Goal: Task Accomplishment & Management: Manage account settings

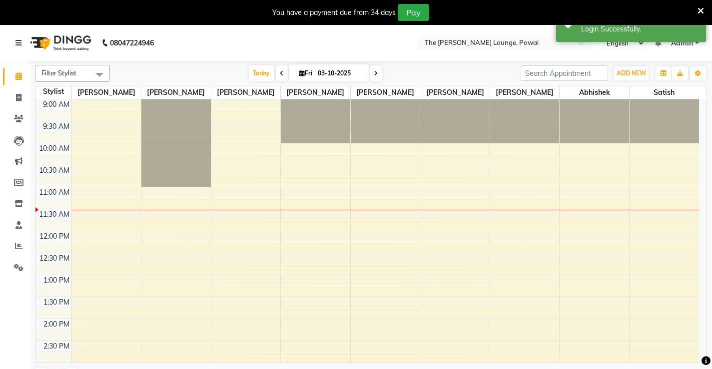
click at [488, 35] on nav "08047224946 Select Location × The Barber Lounge, Powai English ENGLISH Español …" at bounding box center [356, 43] width 712 height 36
click at [490, 48] on input "text" at bounding box center [494, 44] width 145 height 10
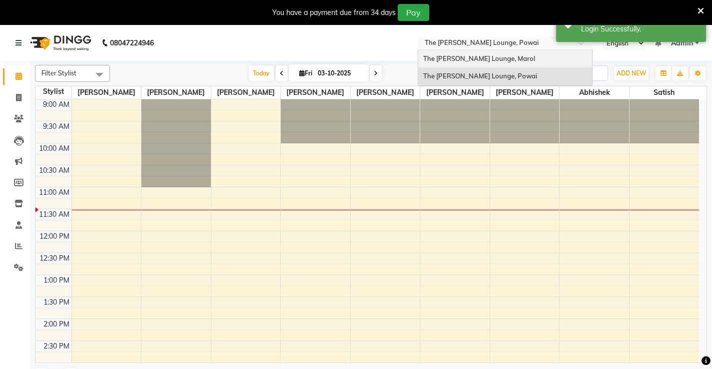
click at [482, 60] on span "The [PERSON_NAME] Lounge, Marol" at bounding box center [479, 58] width 112 height 8
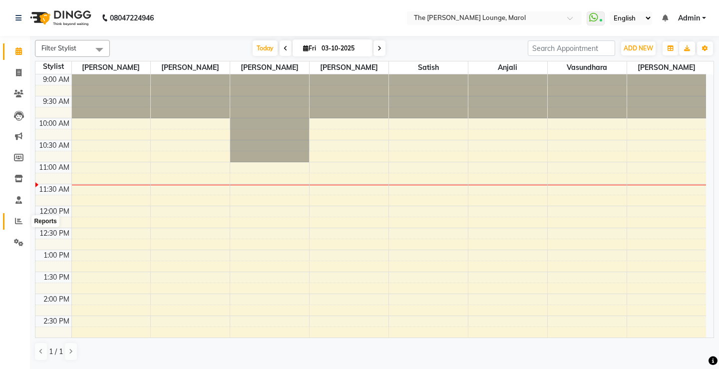
click at [20, 225] on span at bounding box center [18, 221] width 17 height 11
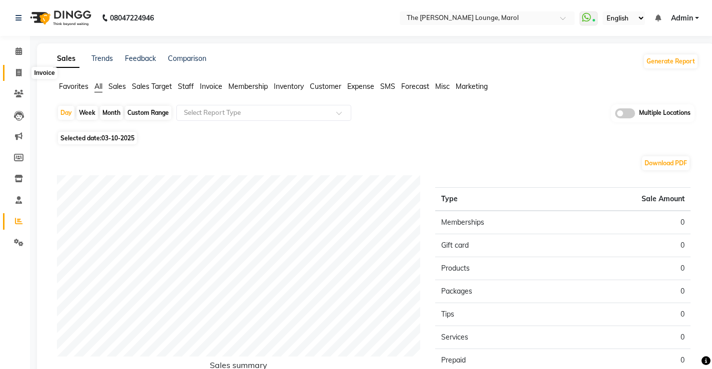
click at [16, 71] on icon at bounding box center [18, 72] width 5 height 7
select select "service"
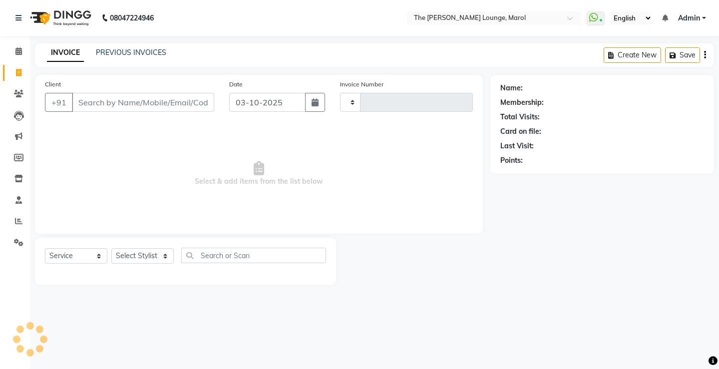
type input "2861"
select select "7188"
click at [130, 52] on link "PREVIOUS INVOICES" at bounding box center [131, 52] width 70 height 9
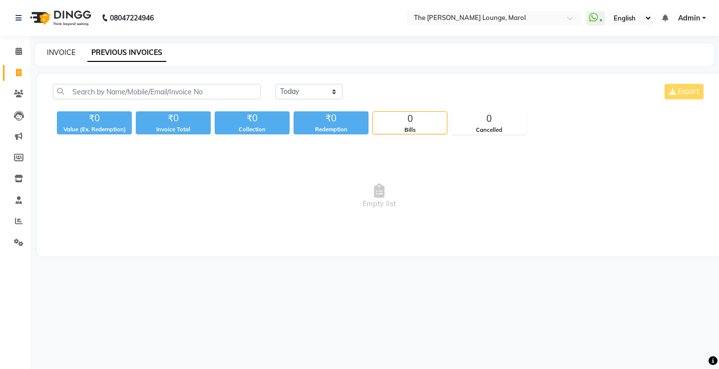
click at [52, 51] on link "INVOICE" at bounding box center [61, 52] width 28 height 9
select select "service"
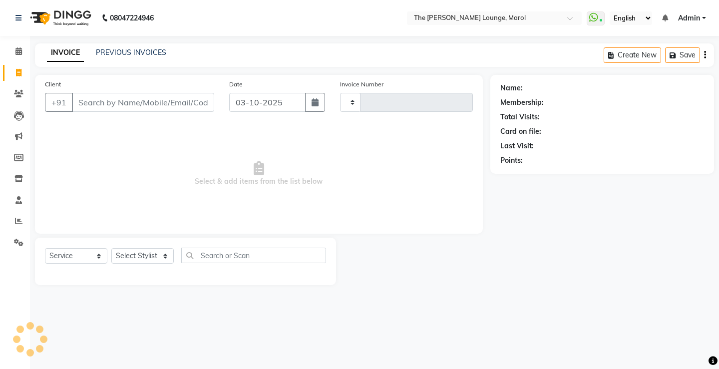
type input "2861"
select select "7188"
click at [151, 49] on link "PREVIOUS INVOICES" at bounding box center [131, 52] width 70 height 9
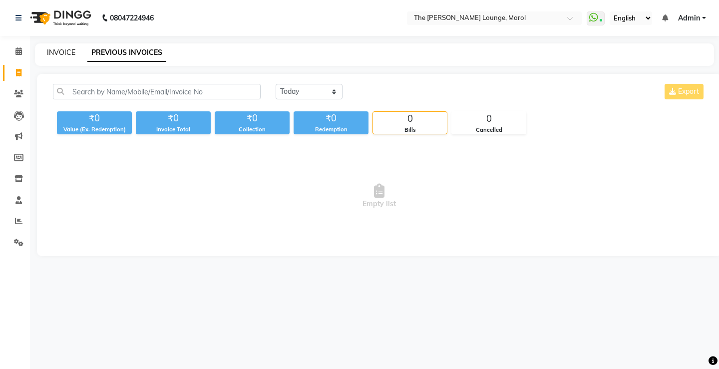
click at [62, 52] on link "INVOICE" at bounding box center [61, 52] width 28 height 9
select select "service"
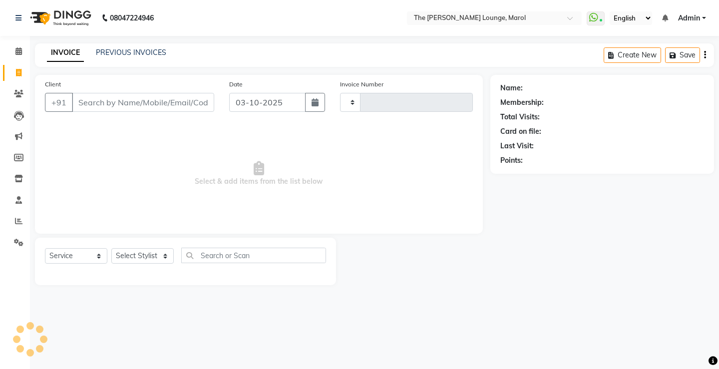
type input "2861"
select select "7188"
click at [18, 226] on span at bounding box center [18, 221] width 17 height 11
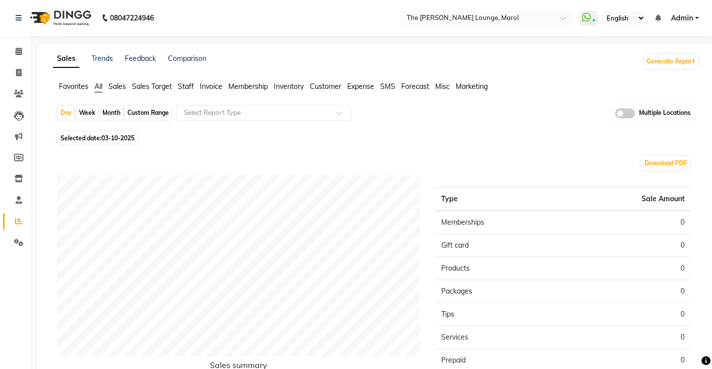
click at [182, 84] on span "Staff" at bounding box center [186, 86] width 16 height 9
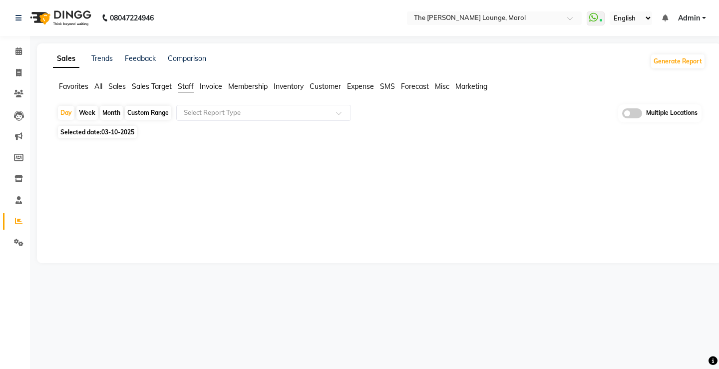
click at [97, 135] on span "Selected date: 03-10-2025" at bounding box center [97, 132] width 79 height 12
select select "10"
select select "2025"
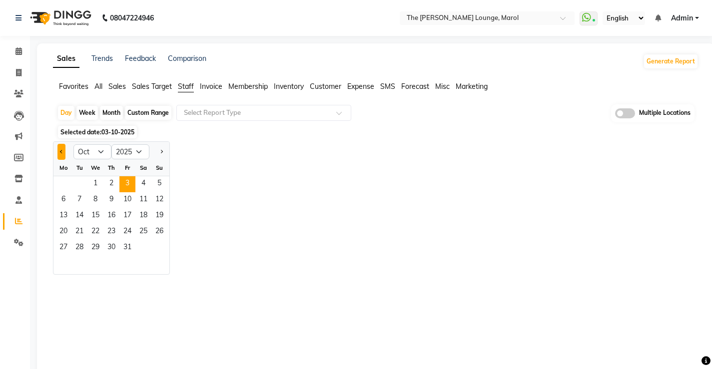
click at [63, 155] on button "Previous month" at bounding box center [61, 152] width 8 height 16
select select "9"
click at [145, 188] on span "6" at bounding box center [143, 184] width 16 height 16
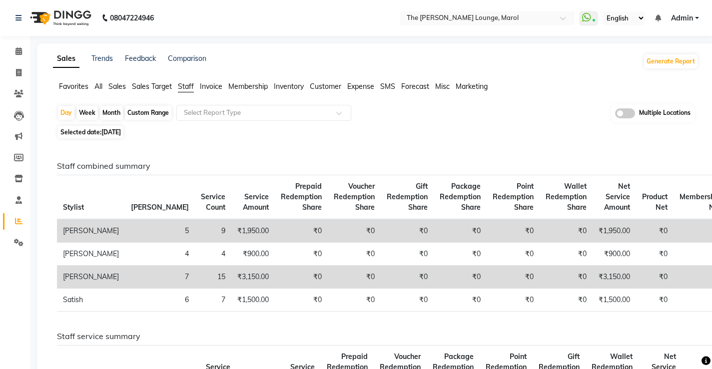
click at [110, 133] on span "06-09-2025" at bounding box center [110, 131] width 19 height 7
select select "9"
select select "2025"
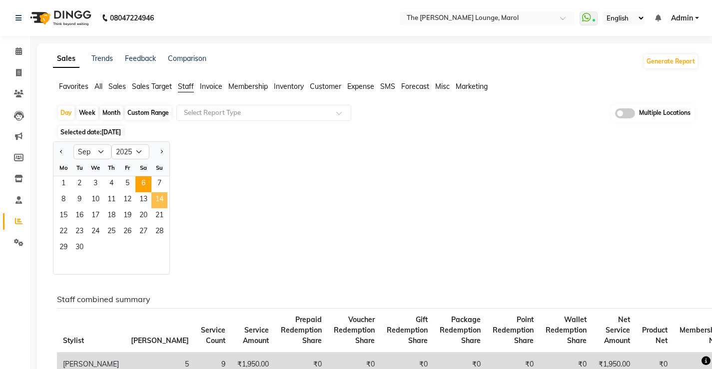
click at [158, 204] on span "14" at bounding box center [159, 200] width 16 height 16
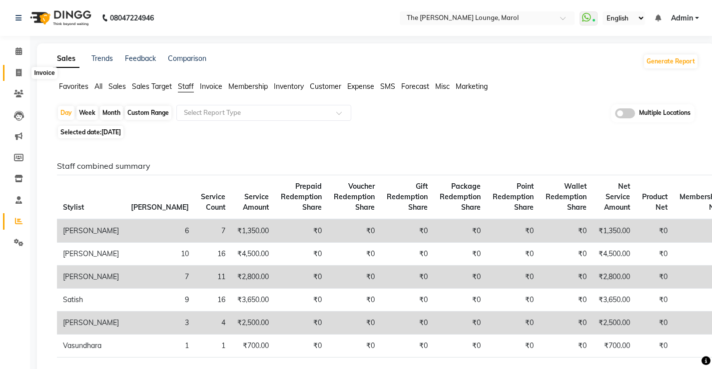
click at [20, 69] on icon at bounding box center [18, 72] width 5 height 7
select select "7188"
select select "service"
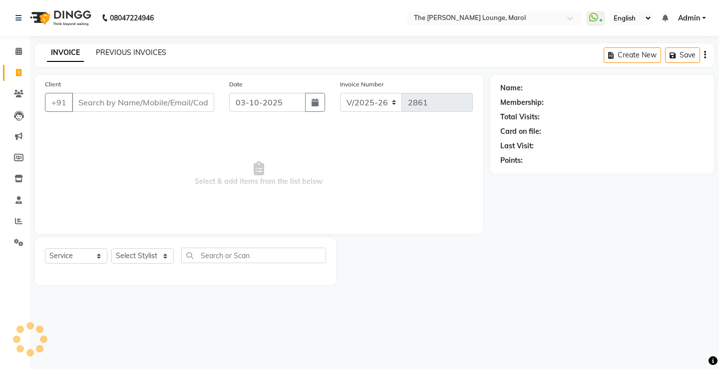
click at [148, 53] on link "PREVIOUS INVOICES" at bounding box center [131, 52] width 70 height 9
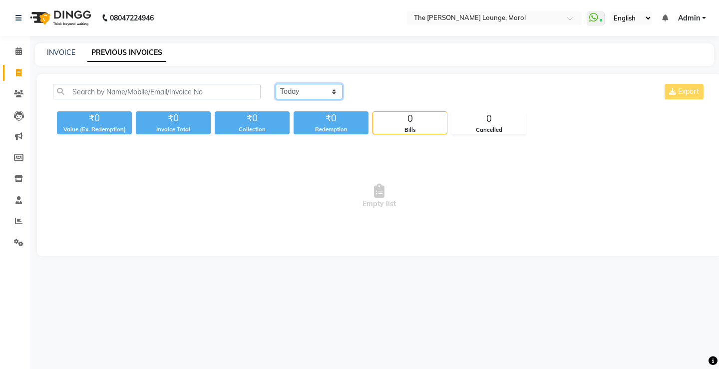
click at [324, 92] on select "Today Yesterday Custom Range" at bounding box center [309, 91] width 67 height 15
select select "range"
click at [276, 84] on select "Today Yesterday Custom Range" at bounding box center [309, 91] width 67 height 15
click at [412, 84] on div "03-10-2025 - 03-10-2025" at bounding box center [428, 92] width 147 height 16
click at [401, 97] on input "03-10-2025" at bounding box center [391, 92] width 70 height 14
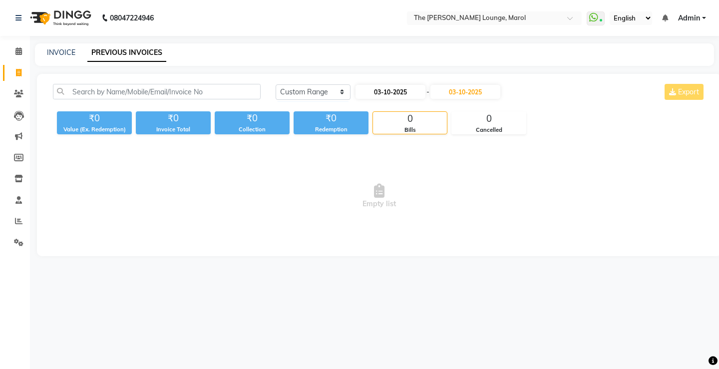
select select "10"
select select "2025"
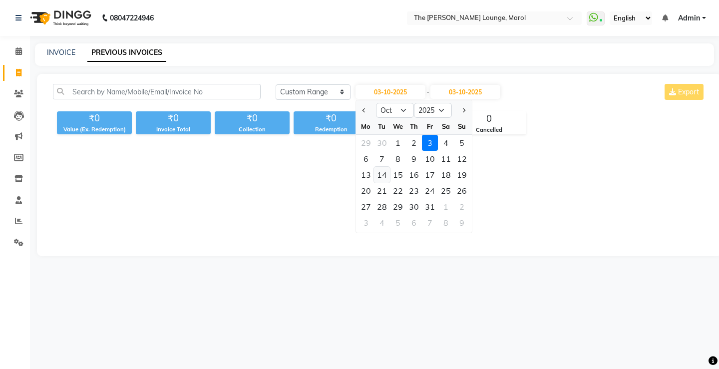
click at [381, 175] on div "14" at bounding box center [382, 175] width 16 height 16
type input "14-10-2025"
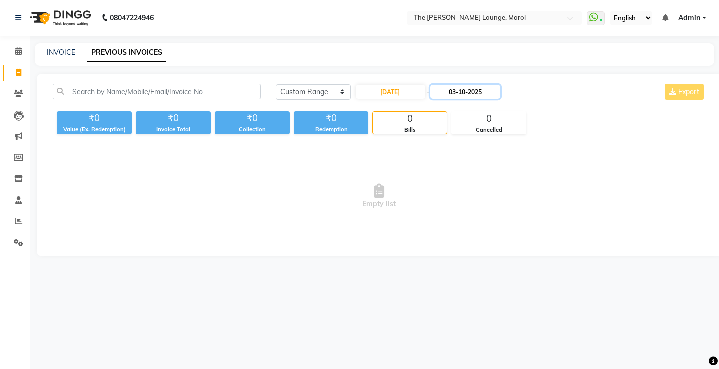
click at [472, 94] on input "03-10-2025" at bounding box center [465, 92] width 70 height 14
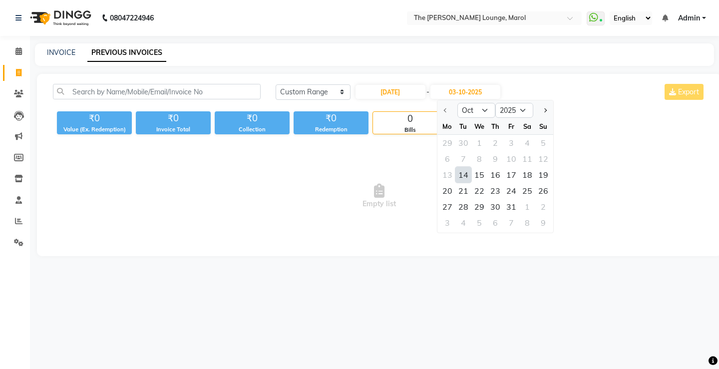
click at [461, 176] on div "14" at bounding box center [463, 175] width 16 height 16
type input "14-10-2025"
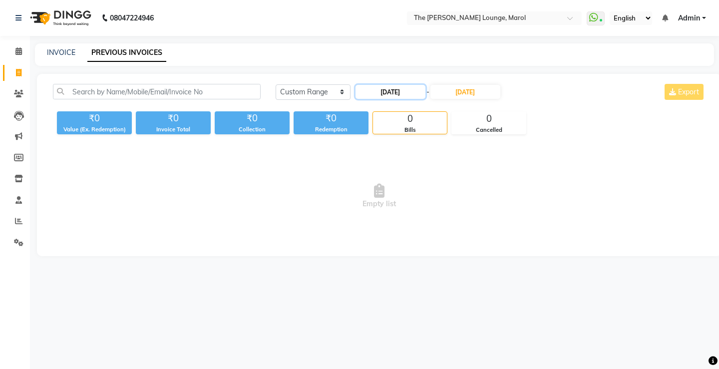
click at [398, 95] on input "14-10-2025" at bounding box center [391, 92] width 70 height 14
select select "10"
select select "2025"
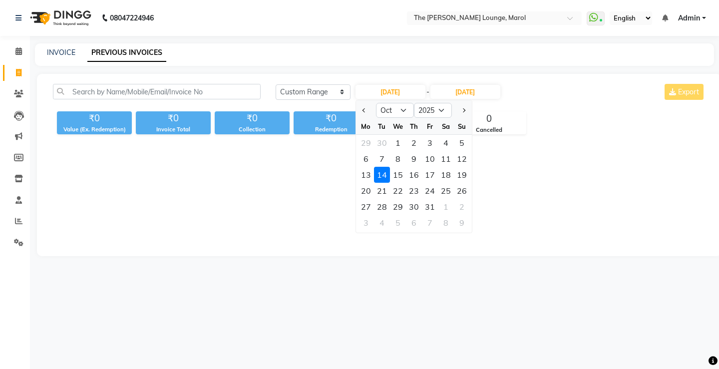
click at [382, 177] on div "14" at bounding box center [382, 175] width 16 height 16
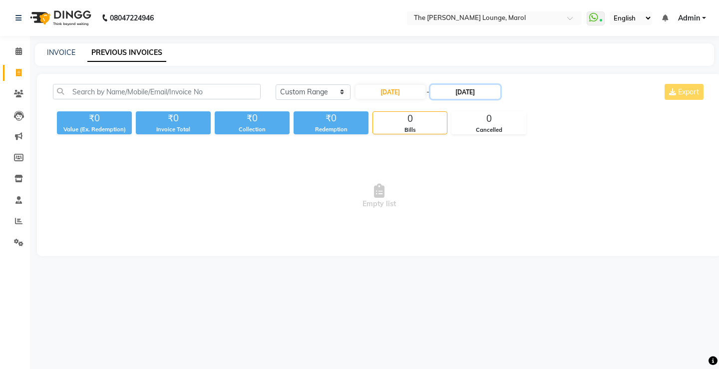
click at [478, 93] on input "14-10-2025" at bounding box center [465, 92] width 70 height 14
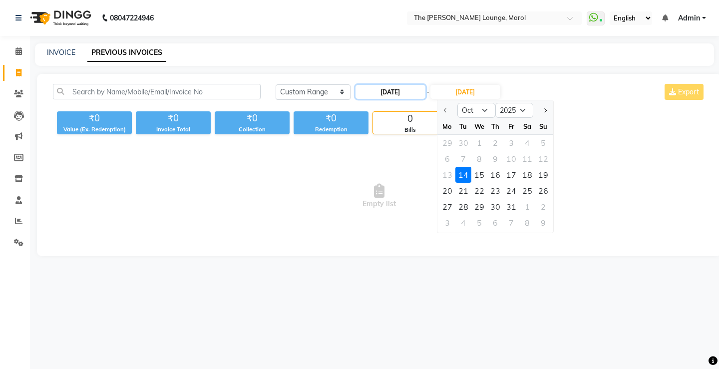
click at [370, 91] on input "14-10-2025" at bounding box center [391, 92] width 70 height 14
select select "10"
select select "2025"
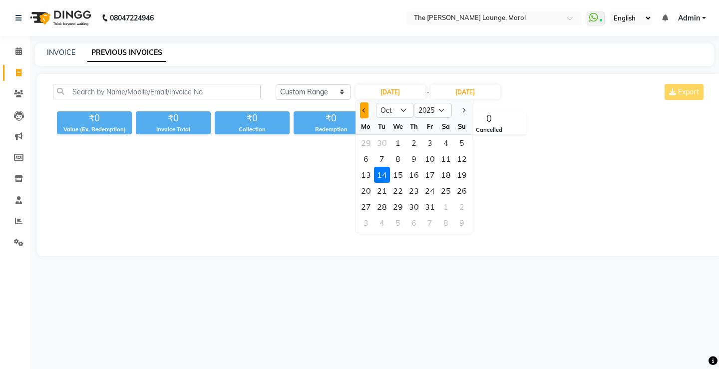
click at [360, 112] on button "Previous month" at bounding box center [364, 110] width 8 height 16
select select "9"
click at [464, 162] on div "14" at bounding box center [462, 159] width 16 height 16
type input "14-09-2025"
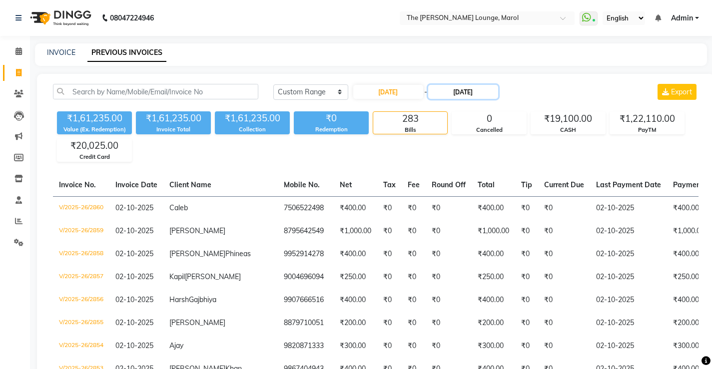
click at [477, 93] on input "14-10-2025" at bounding box center [463, 92] width 70 height 14
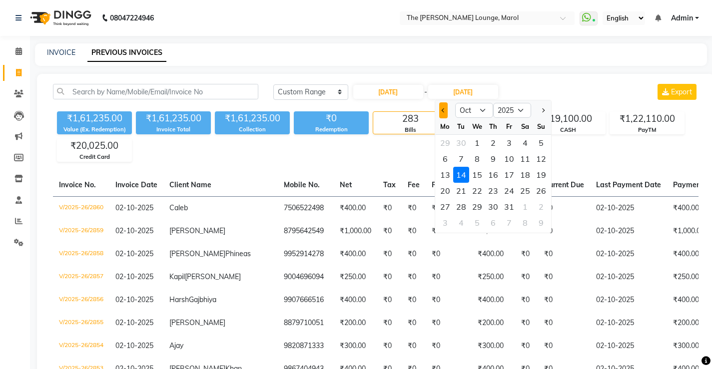
click at [440, 114] on button "Previous month" at bounding box center [443, 110] width 8 height 16
select select "9"
click at [543, 161] on div "14" at bounding box center [541, 159] width 16 height 16
type input "14-09-2025"
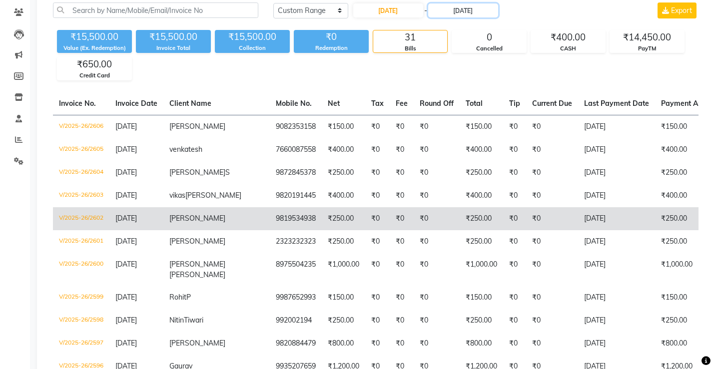
scroll to position [100, 0]
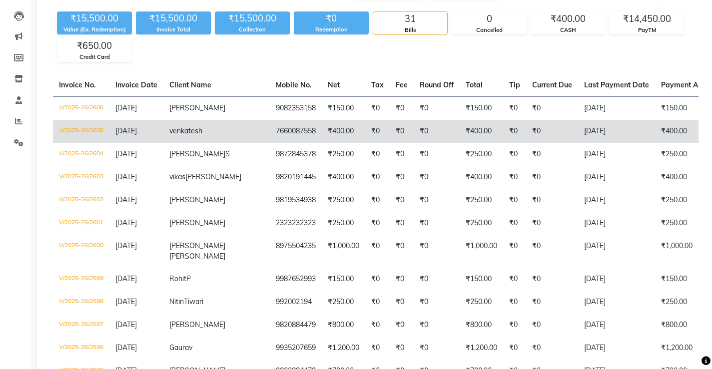
click at [322, 133] on td "₹400.00" at bounding box center [343, 131] width 43 height 23
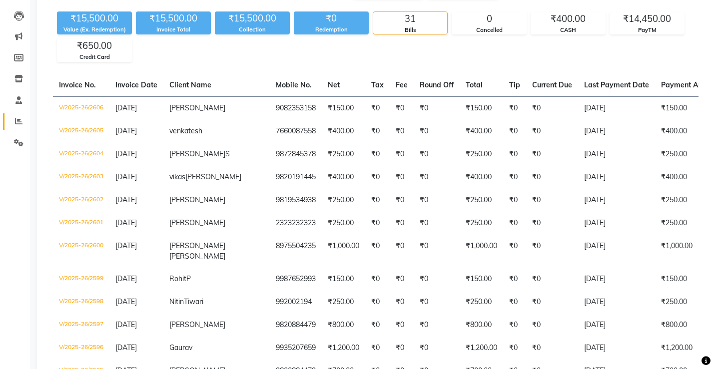
click at [12, 128] on link "Reports" at bounding box center [15, 121] width 24 height 16
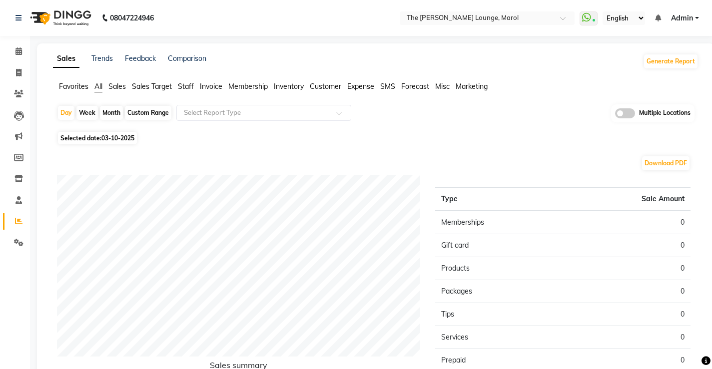
click at [188, 90] on span "Staff" at bounding box center [186, 86] width 16 height 9
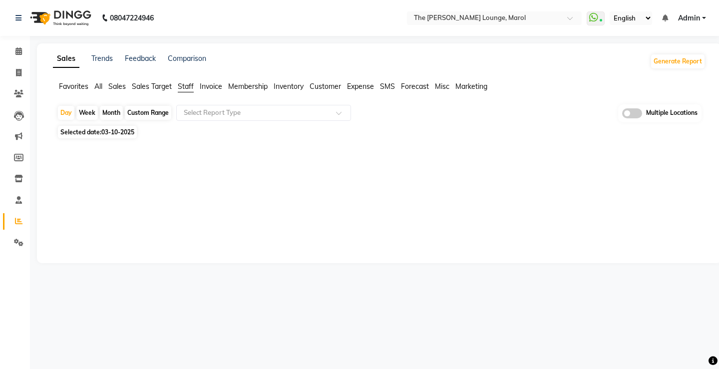
click at [102, 132] on span "03-10-2025" at bounding box center [117, 131] width 33 height 7
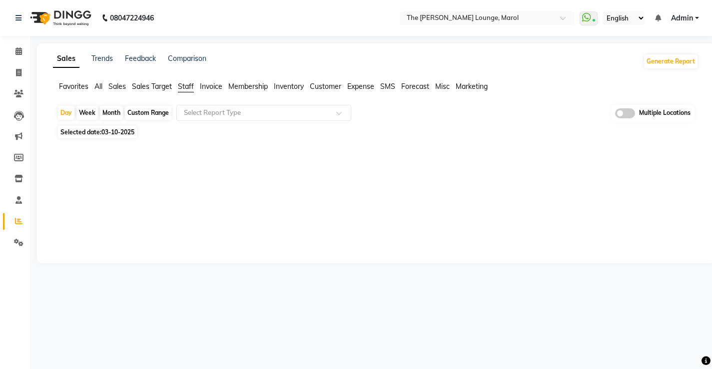
select select "10"
select select "2025"
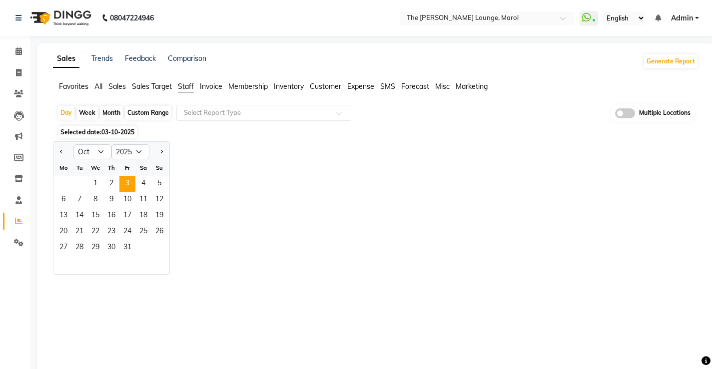
click at [67, 147] on div at bounding box center [63, 152] width 20 height 16
click at [63, 148] on button "Previous month" at bounding box center [61, 152] width 8 height 16
select select "9"
click at [153, 198] on span "14" at bounding box center [159, 200] width 16 height 16
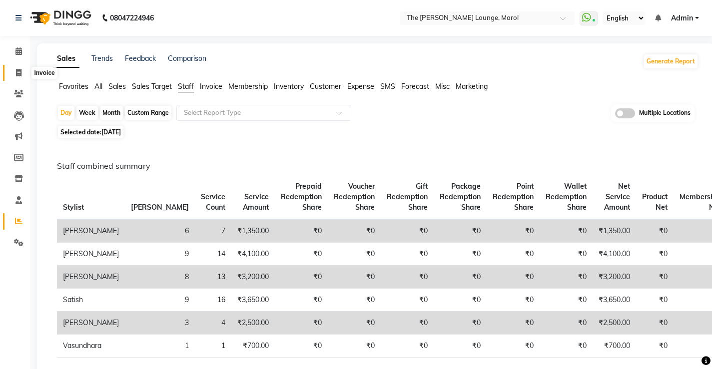
click at [21, 69] on icon at bounding box center [18, 72] width 5 height 7
select select "7188"
select select "service"
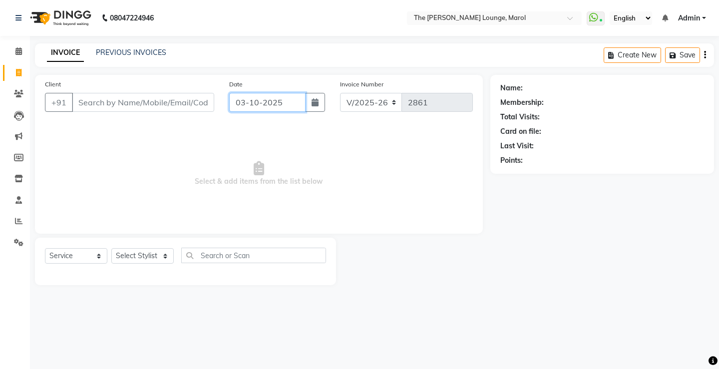
click at [264, 103] on input "03-10-2025" at bounding box center [267, 102] width 76 height 19
select select "10"
select select "2025"
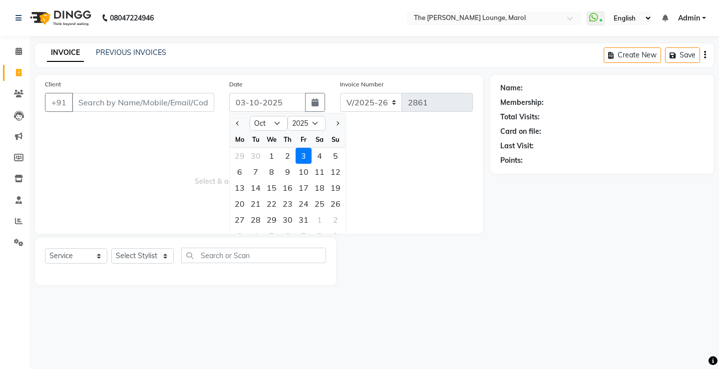
click at [231, 120] on div at bounding box center [240, 123] width 20 height 16
click at [236, 125] on button "Previous month" at bounding box center [238, 123] width 8 height 16
select select "9"
click at [332, 173] on div "14" at bounding box center [336, 172] width 16 height 16
type input "14-09-2025"
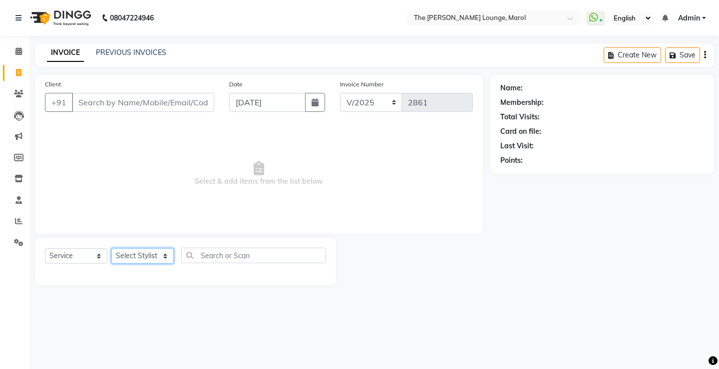
click at [134, 259] on select "Select Stylist Abhishek Sigh Anjali Jafar Salmani Ketan Shinde Mohsin Akhtar Sa…" at bounding box center [142, 255] width 62 height 15
select select "64222"
click at [111, 248] on select "Select Stylist Abhishek Sigh Anjali Jafar Salmani Ketan Shinde Mohsin Akhtar Sa…" at bounding box center [142, 255] width 62 height 15
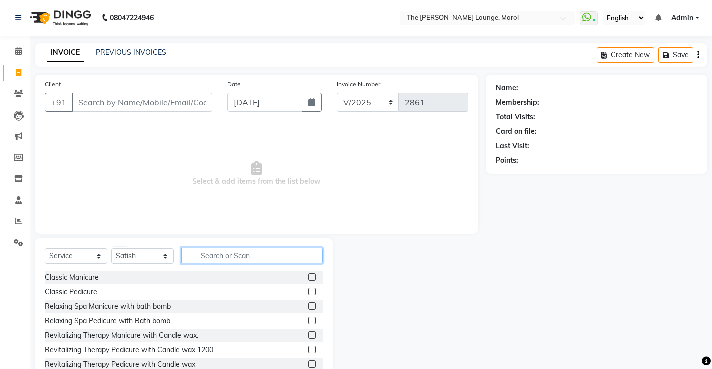
click at [205, 261] on input "text" at bounding box center [251, 255] width 141 height 15
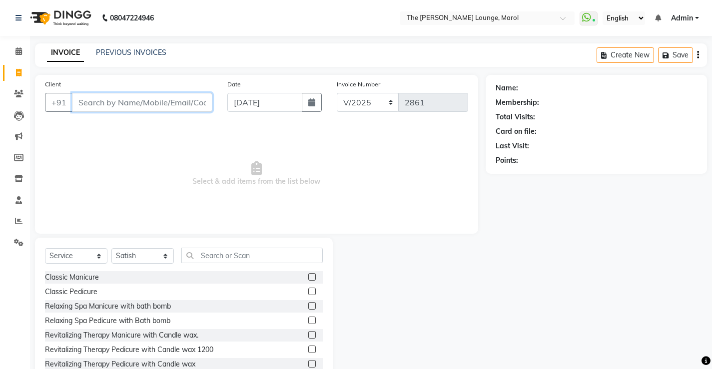
click at [114, 108] on input "Client" at bounding box center [142, 102] width 140 height 19
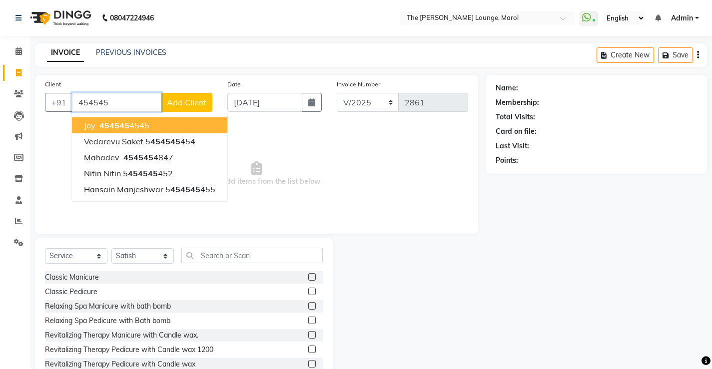
click at [120, 120] on button "Joy 454545 4545" at bounding box center [149, 125] width 155 height 16
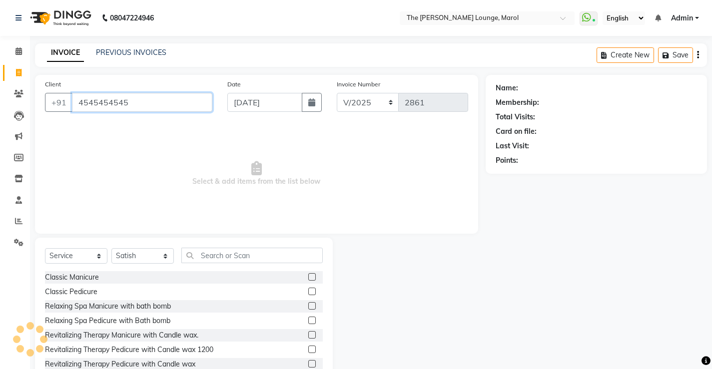
type input "4545454545"
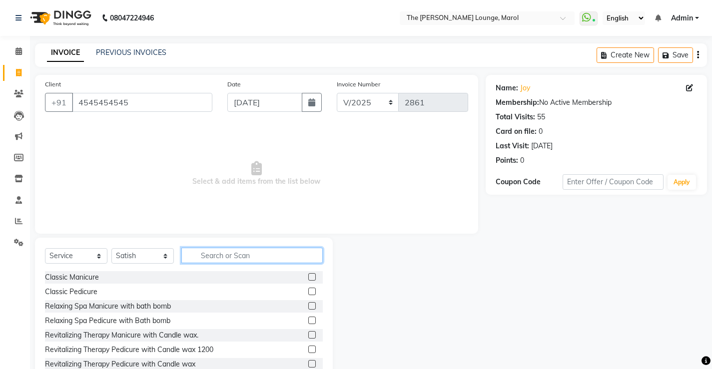
click at [236, 257] on input "text" at bounding box center [251, 255] width 141 height 15
type input "hair"
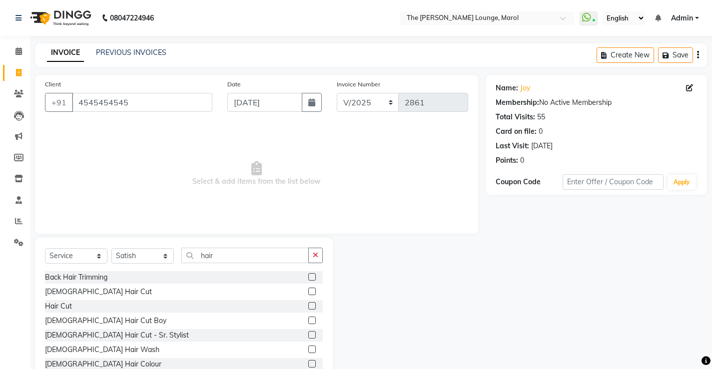
click at [308, 294] on label at bounding box center [311, 291] width 7 height 7
click at [308, 294] on input "checkbox" at bounding box center [311, 292] width 6 height 6
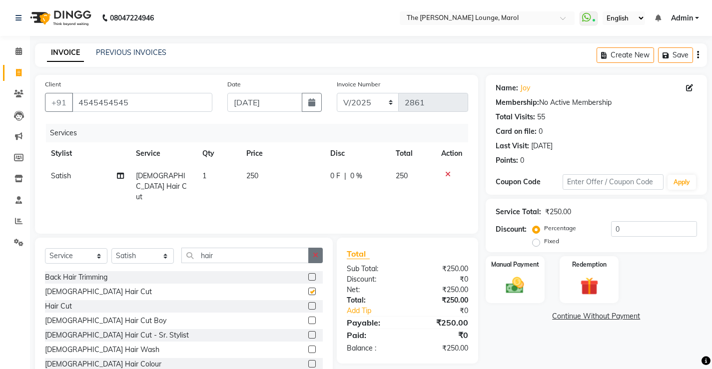
checkbox input "false"
click at [314, 254] on icon "button" at bounding box center [315, 255] width 5 height 7
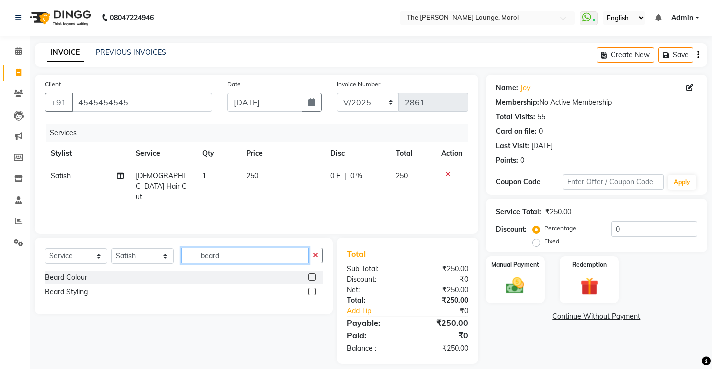
type input "beard"
click at [308, 293] on label at bounding box center [311, 291] width 7 height 7
click at [308, 293] on input "checkbox" at bounding box center [311, 292] width 6 height 6
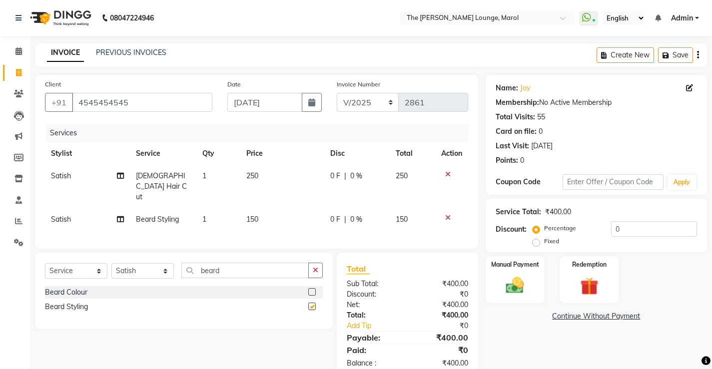
checkbox input "false"
click at [531, 296] on div "Manual Payment" at bounding box center [514, 279] width 61 height 49
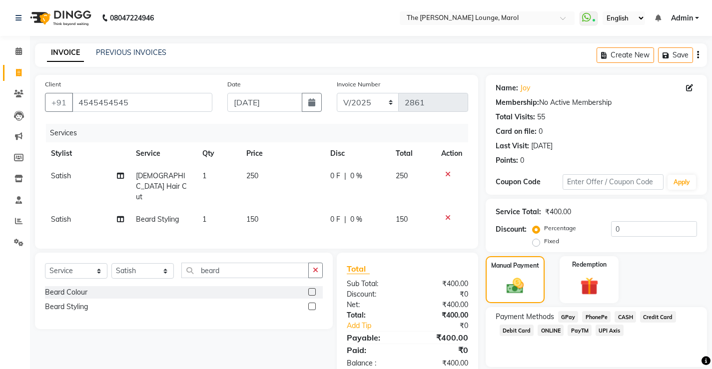
click at [579, 328] on span "PayTM" at bounding box center [579, 330] width 24 height 11
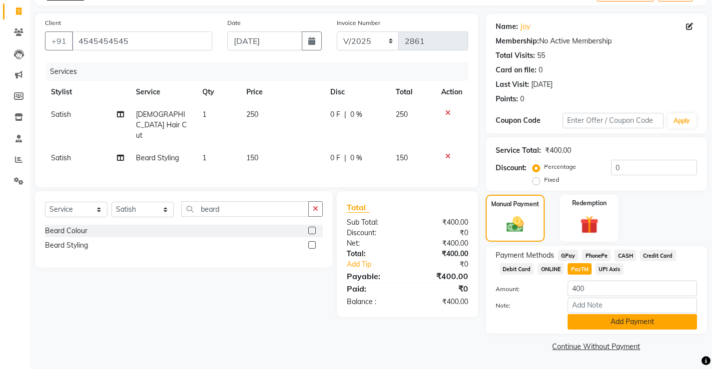
click at [589, 321] on button "Add Payment" at bounding box center [631, 321] width 129 height 15
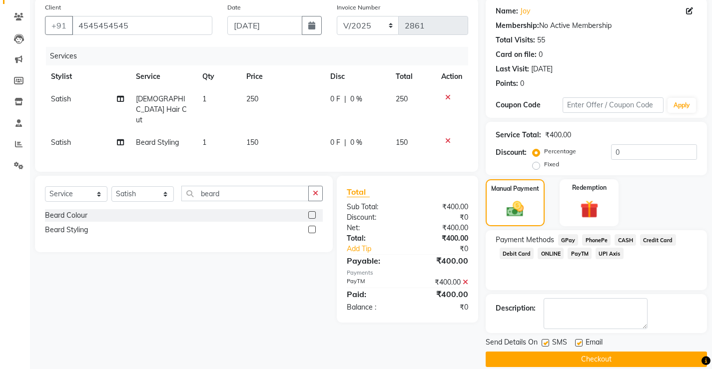
scroll to position [90, 0]
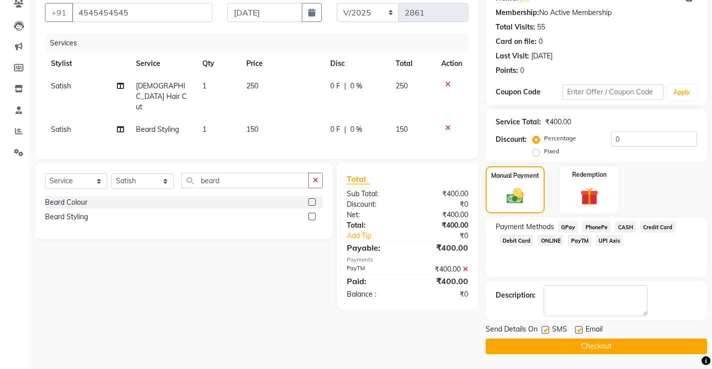
click at [586, 341] on button "Checkout" at bounding box center [595, 346] width 221 height 15
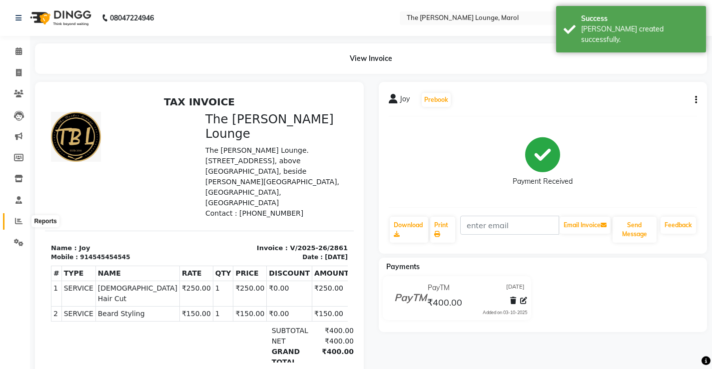
click at [12, 223] on span at bounding box center [18, 221] width 17 height 11
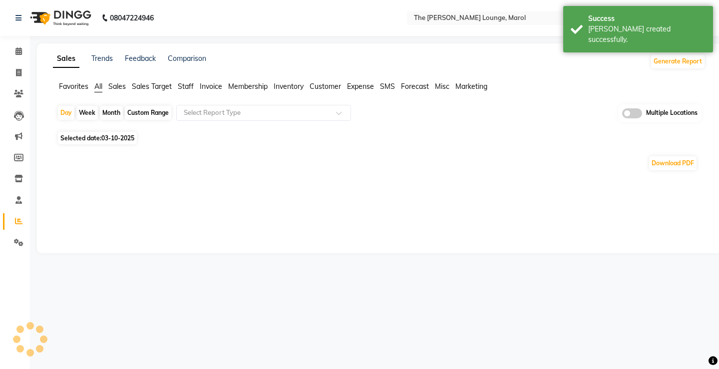
click at [187, 80] on div "Sales Trends Feedback Comparison Generate Report Favorites All Sales Sales Targ…" at bounding box center [379, 148] width 685 height 210
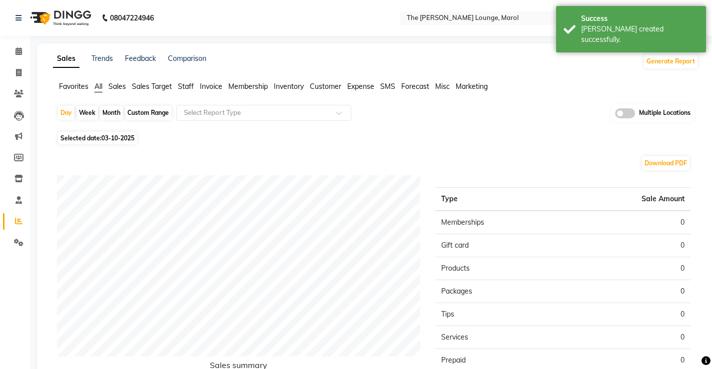
click at [125, 138] on span "03-10-2025" at bounding box center [117, 137] width 33 height 7
select select "10"
select select "2025"
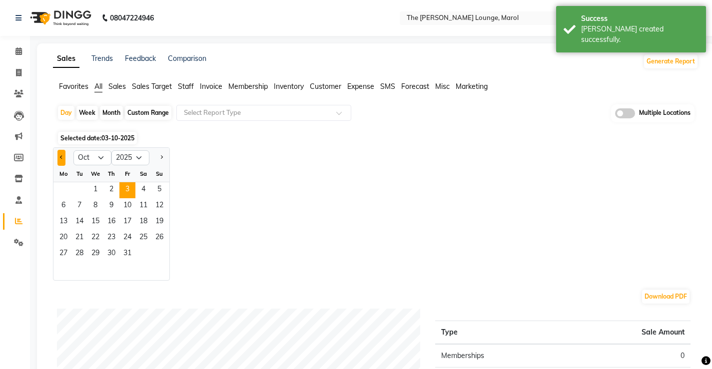
click at [61, 153] on button "Previous month" at bounding box center [61, 158] width 8 height 16
select select "9"
click at [160, 204] on span "14" at bounding box center [159, 206] width 16 height 16
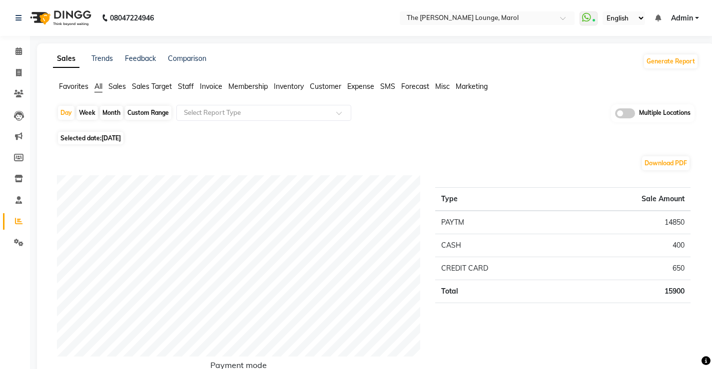
click at [189, 89] on span "Staff" at bounding box center [186, 86] width 16 height 9
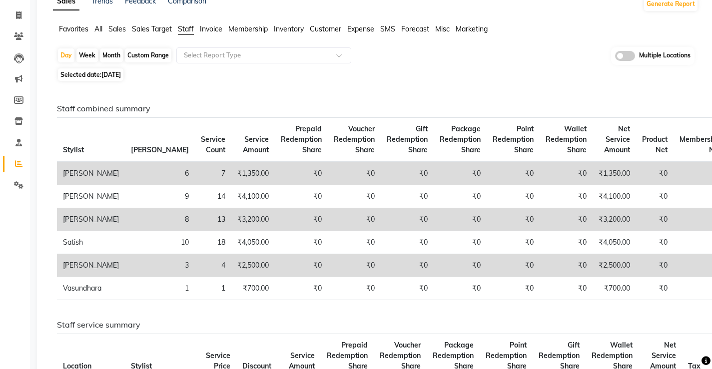
scroll to position [50, 0]
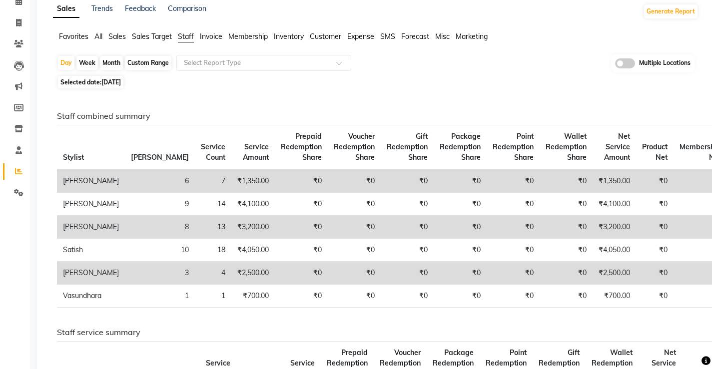
click at [109, 83] on span "14-09-2025" at bounding box center [110, 81] width 19 height 7
select select "9"
select select "2025"
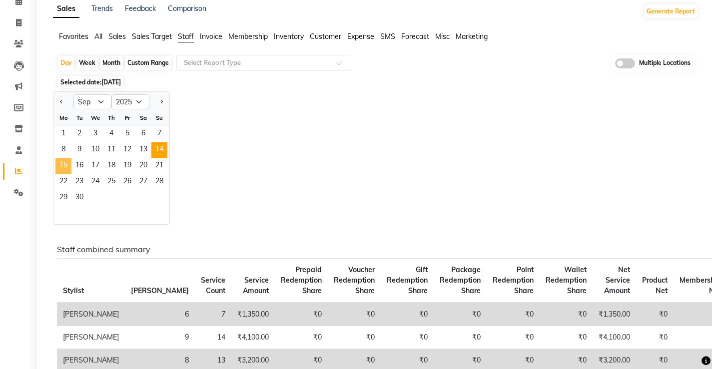
click at [66, 165] on span "15" at bounding box center [63, 166] width 16 height 16
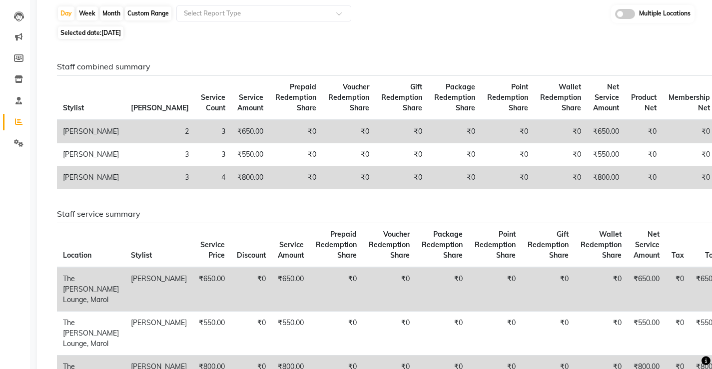
scroll to position [100, 0]
click at [115, 30] on span "15-09-2025" at bounding box center [110, 31] width 19 height 7
select select "9"
select select "2025"
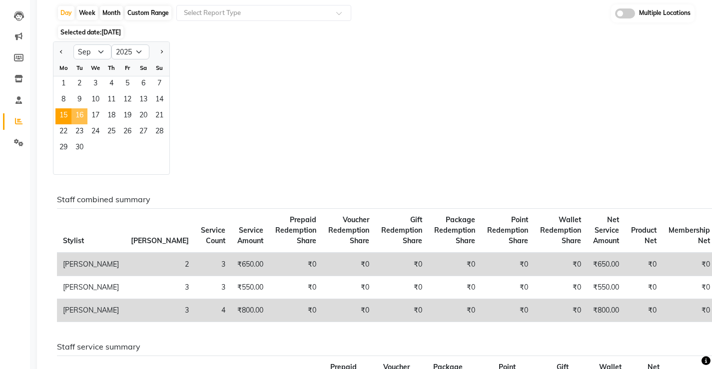
click at [84, 116] on span "16" at bounding box center [79, 116] width 16 height 16
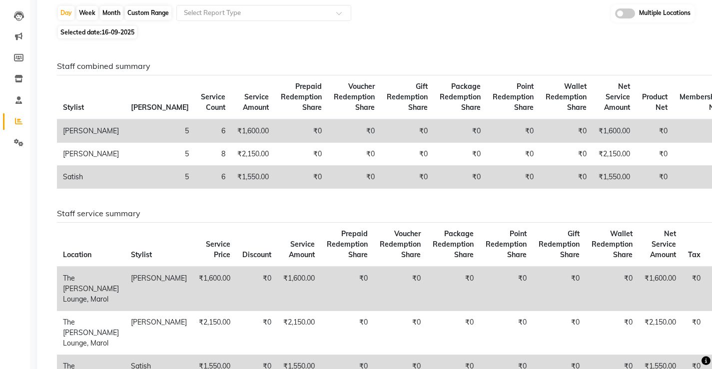
click at [104, 30] on span "16-09-2025" at bounding box center [117, 31] width 33 height 7
select select "9"
select select "2025"
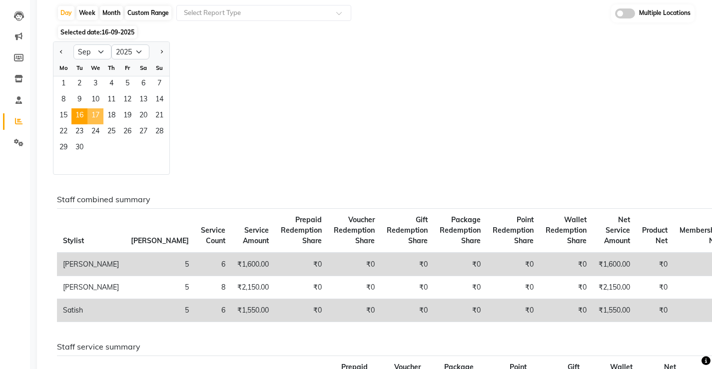
click at [93, 109] on span "17" at bounding box center [95, 116] width 16 height 16
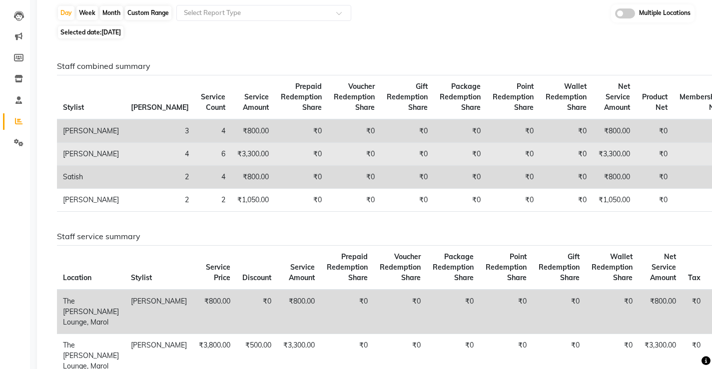
scroll to position [50, 0]
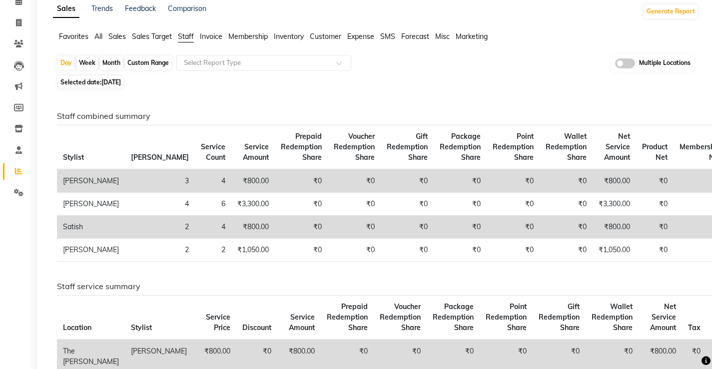
click at [111, 86] on span "Selected date: 17-09-2025" at bounding box center [90, 82] width 65 height 12
select select "9"
select select "2025"
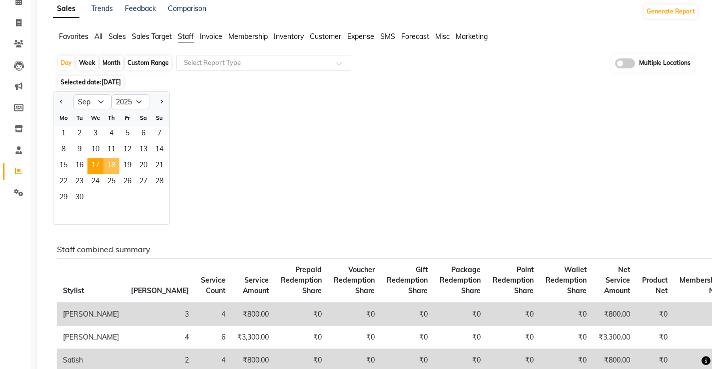
click at [116, 166] on span "18" at bounding box center [111, 166] width 16 height 16
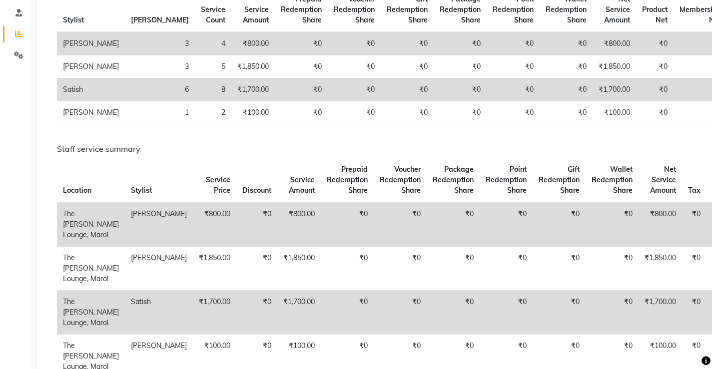
scroll to position [100, 0]
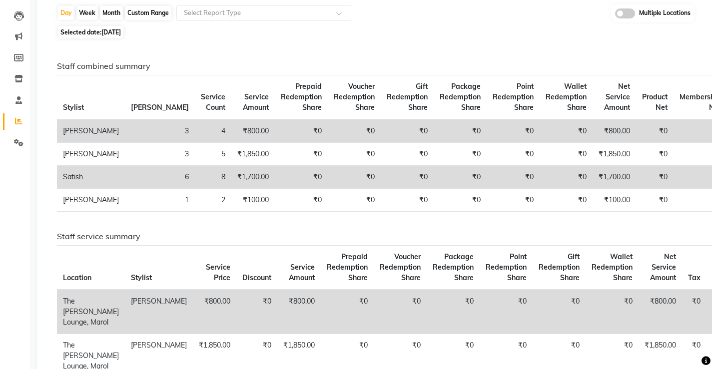
click at [109, 31] on span "18-09-2025" at bounding box center [110, 31] width 19 height 7
select select "9"
select select "2025"
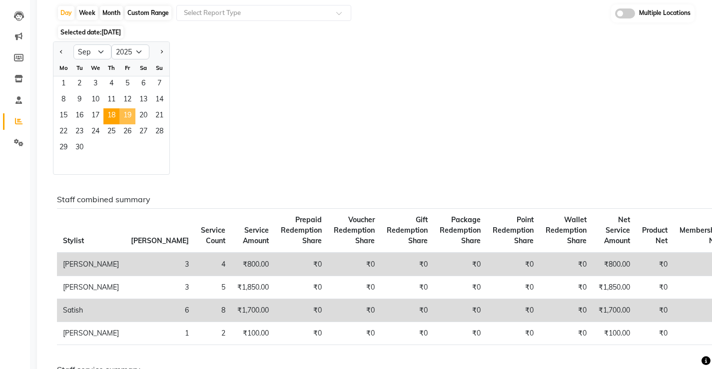
click at [127, 113] on span "19" at bounding box center [127, 116] width 16 height 16
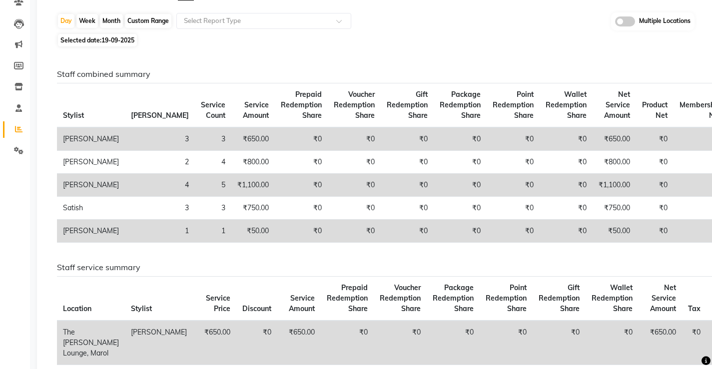
scroll to position [0, 0]
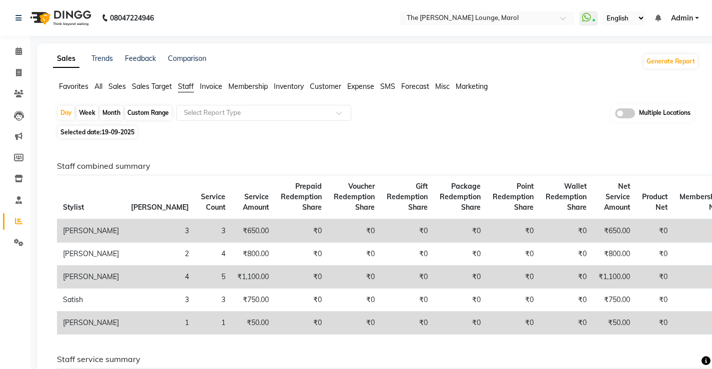
click at [120, 131] on span "19-09-2025" at bounding box center [117, 131] width 33 height 7
select select "9"
select select "2025"
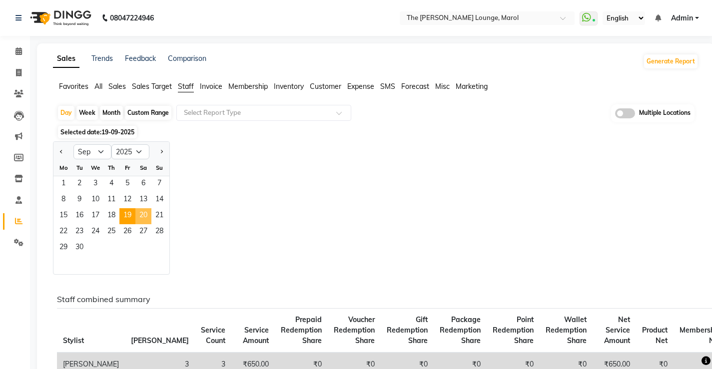
click at [150, 217] on span "20" at bounding box center [143, 216] width 16 height 16
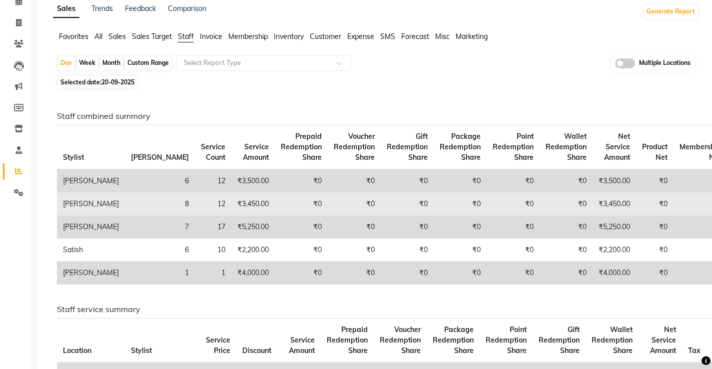
scroll to position [100, 0]
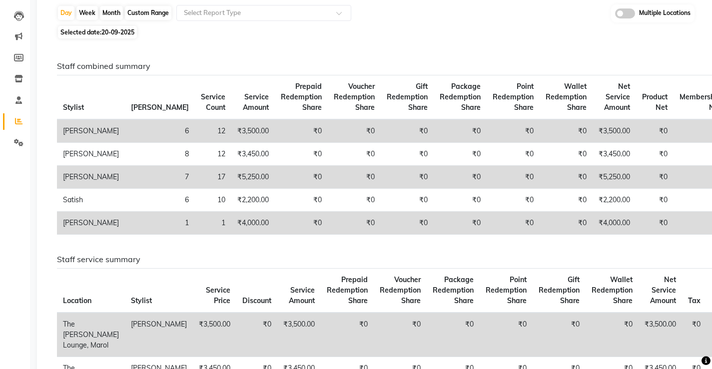
click at [108, 28] on span "Selected date: 20-09-2025" at bounding box center [97, 32] width 79 height 12
select select "9"
select select "2025"
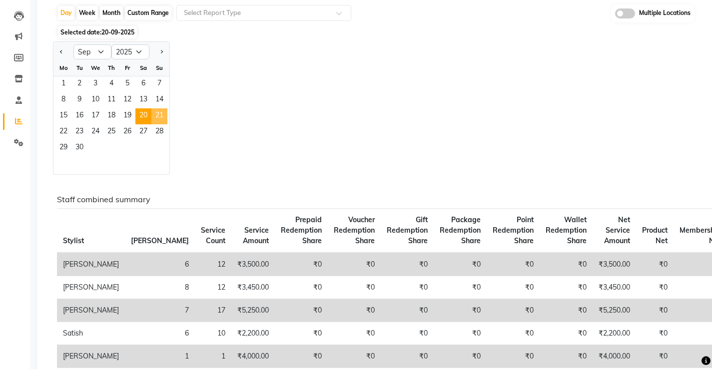
click at [163, 118] on span "21" at bounding box center [159, 116] width 16 height 16
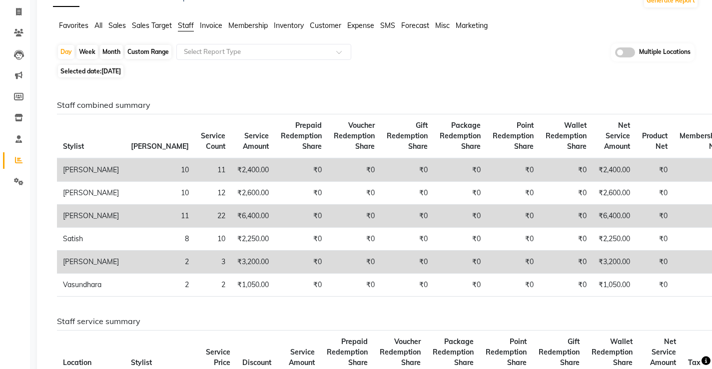
scroll to position [50, 0]
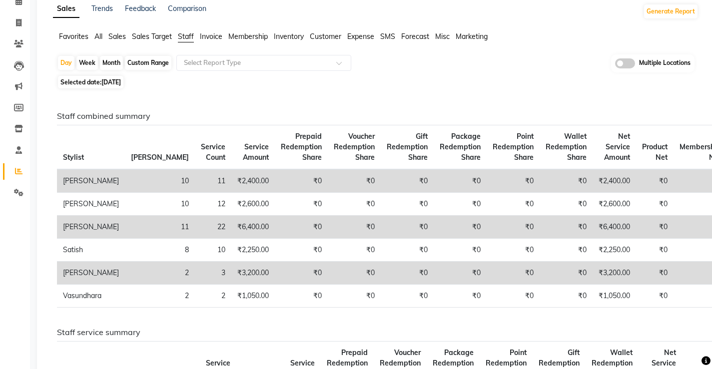
click at [99, 85] on span "Selected date: 21-09-2025" at bounding box center [90, 82] width 65 height 12
select select "9"
select select "2025"
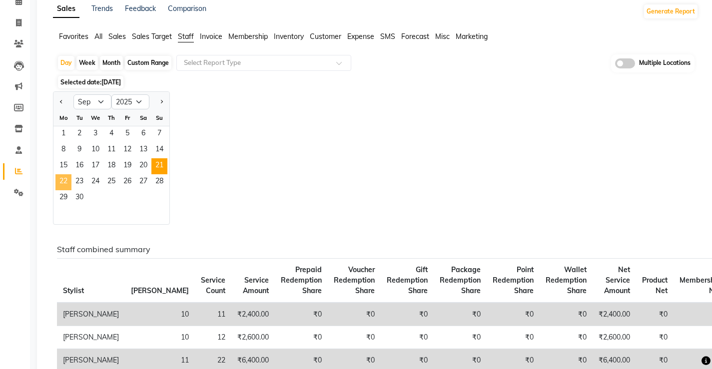
click at [71, 178] on span "22" at bounding box center [63, 182] width 16 height 16
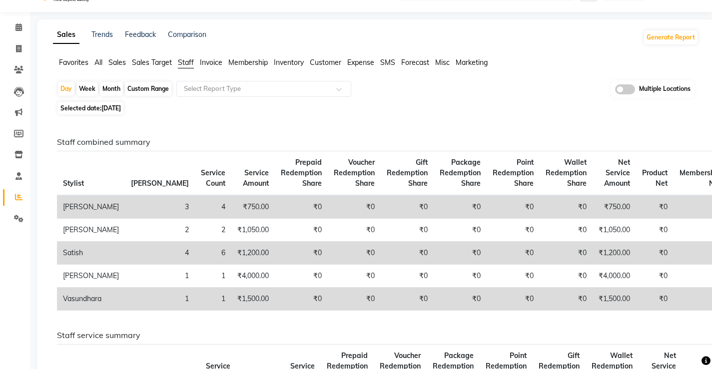
scroll to position [0, 0]
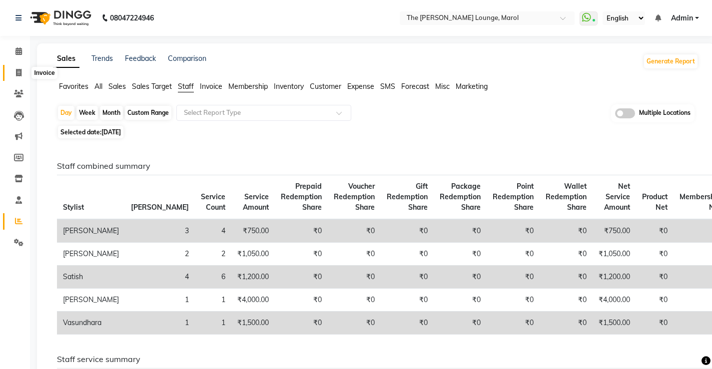
click at [26, 73] on span at bounding box center [18, 72] width 17 height 11
select select "service"
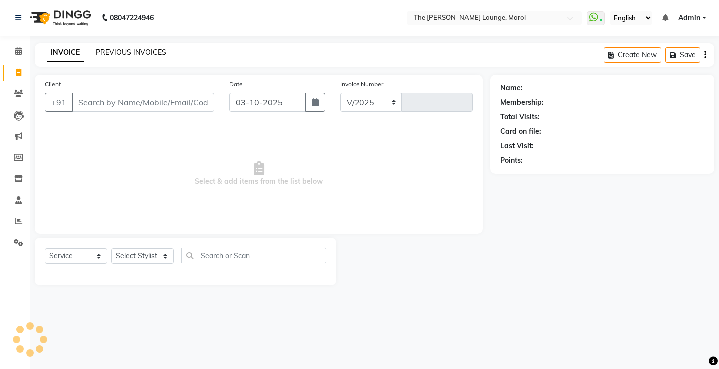
select select "7188"
type input "2862"
drag, startPoint x: 147, startPoint y: 47, endPoint x: 148, endPoint y: 54, distance: 6.5
click at [148, 47] on div "PREVIOUS INVOICES" at bounding box center [131, 52] width 70 height 10
click at [148, 54] on link "PREVIOUS INVOICES" at bounding box center [131, 52] width 70 height 9
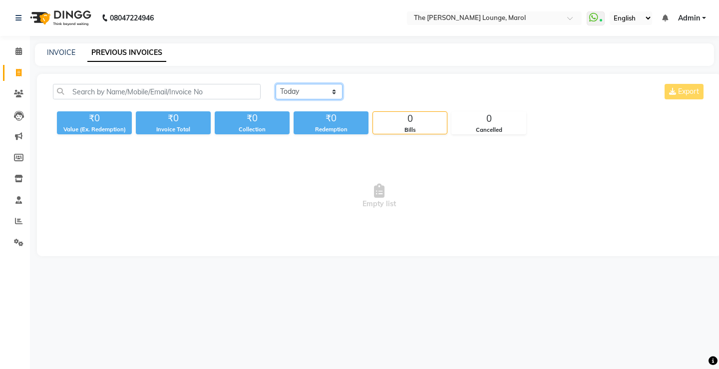
click at [293, 97] on select "Today Yesterday Custom Range" at bounding box center [309, 91] width 67 height 15
select select "range"
click at [276, 84] on select "Today Yesterday Custom Range" at bounding box center [309, 91] width 67 height 15
click at [376, 90] on input "03-10-2025" at bounding box center [391, 92] width 70 height 14
select select "10"
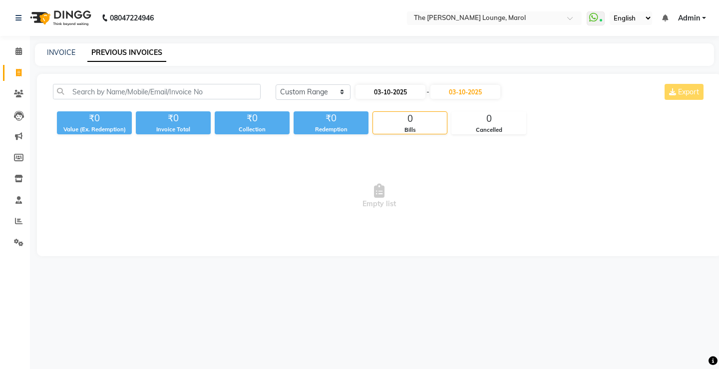
select select "2025"
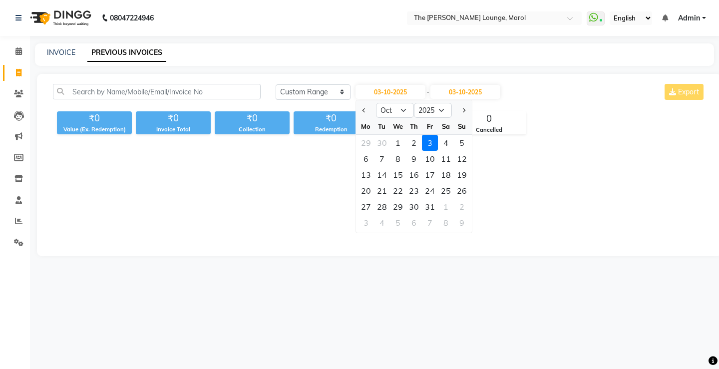
click at [359, 113] on div at bounding box center [366, 110] width 20 height 16
click at [364, 109] on span "Previous month" at bounding box center [364, 110] width 4 height 4
select select "9"
click at [386, 189] on div "23" at bounding box center [382, 191] width 16 height 16
type input "23-09-2025"
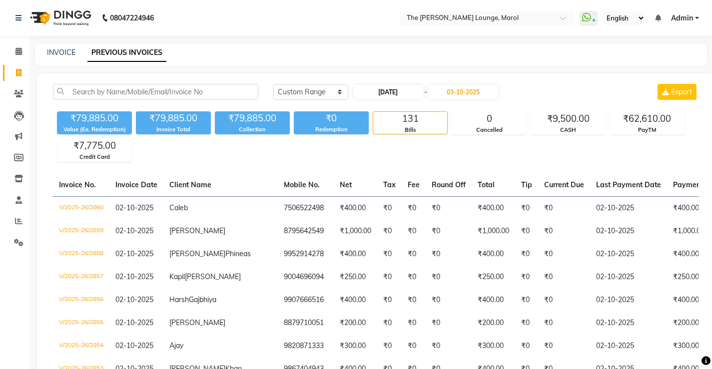
click at [381, 90] on input "23-09-2025" at bounding box center [388, 92] width 70 height 14
select select "9"
select select "2025"
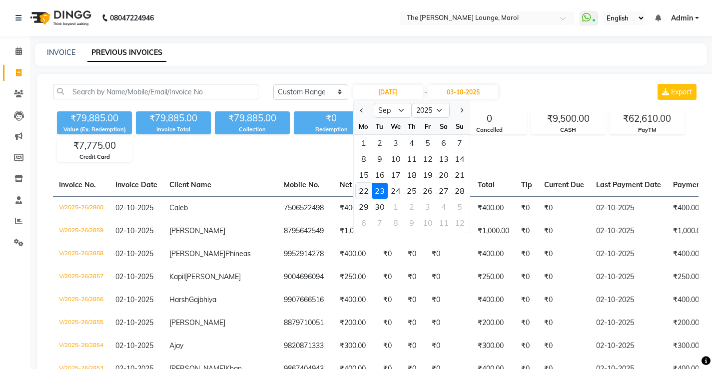
click at [369, 188] on div "22" at bounding box center [364, 191] width 16 height 16
type input "[DATE]"
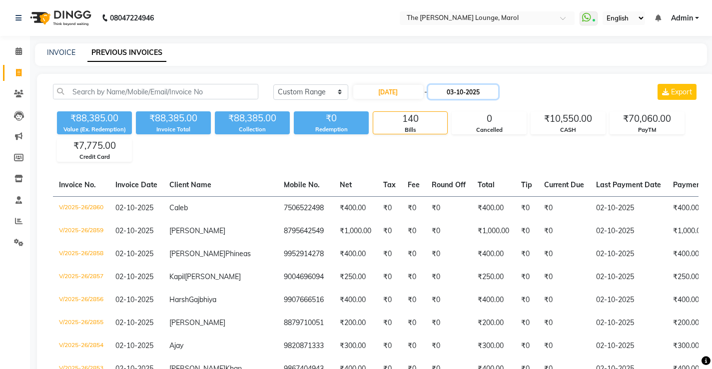
click at [457, 92] on input "03-10-2025" at bounding box center [463, 92] width 70 height 14
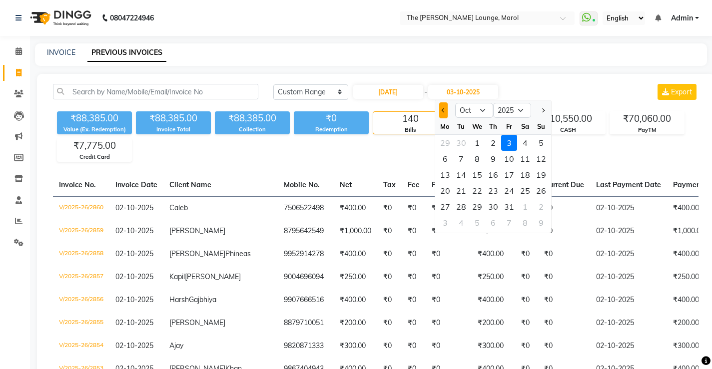
click at [441, 109] on button "Previous month" at bounding box center [443, 110] width 8 height 16
select select "9"
click at [441, 184] on div "22" at bounding box center [445, 191] width 16 height 16
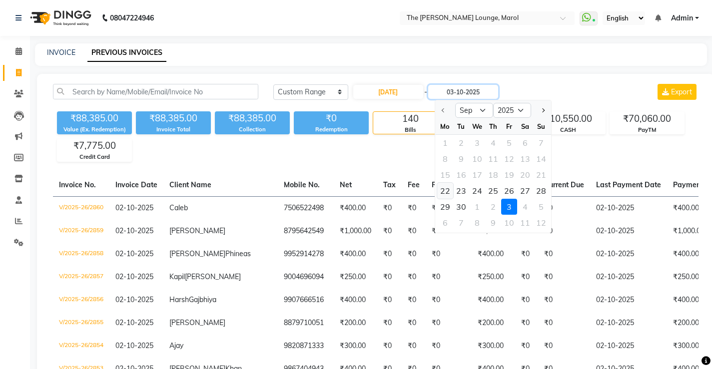
type input "[DATE]"
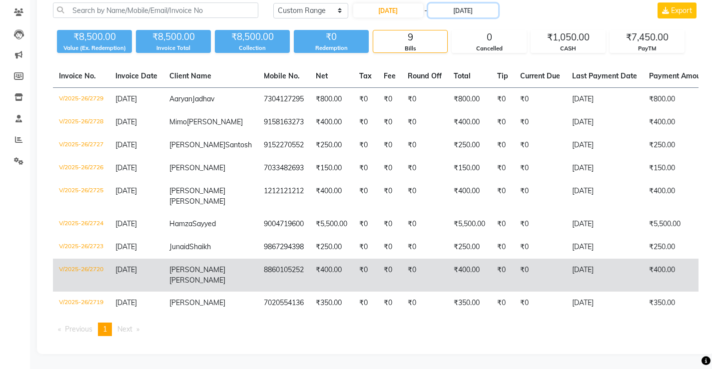
scroll to position [79, 0]
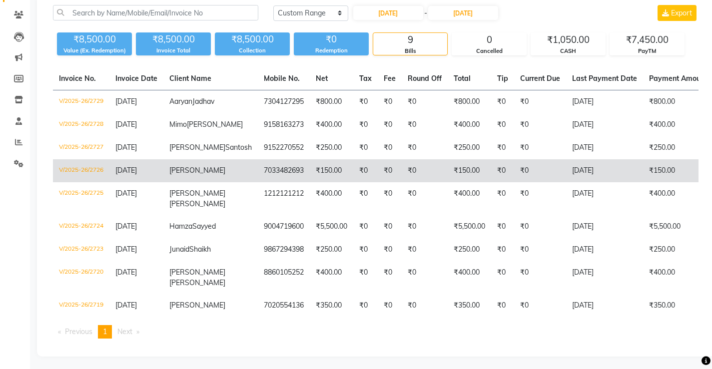
click at [258, 182] on td "7033482693" at bounding box center [284, 170] width 52 height 23
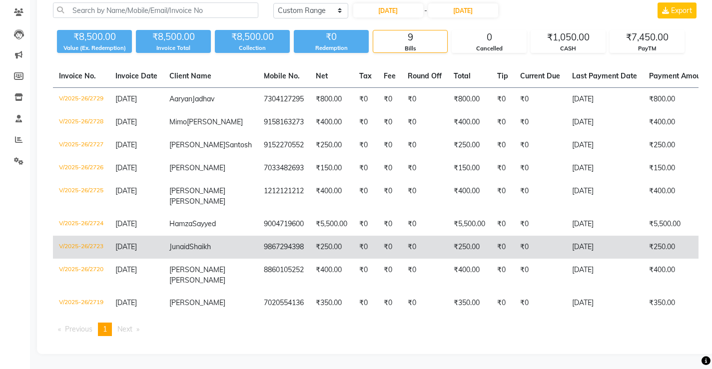
scroll to position [129, 0]
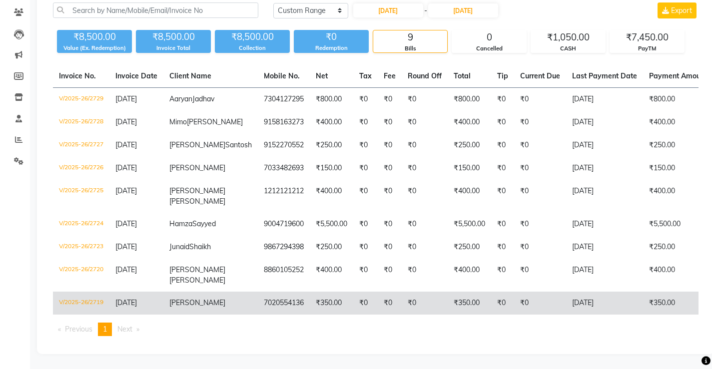
click at [315, 300] on tr "V/2025-26/2719 22-09-2025 aarav 7020554136 ₹350.00 ₹0 ₹0 ₹0 ₹350.00 ₹0 ₹0 22-09…" at bounding box center [473, 303] width 841 height 23
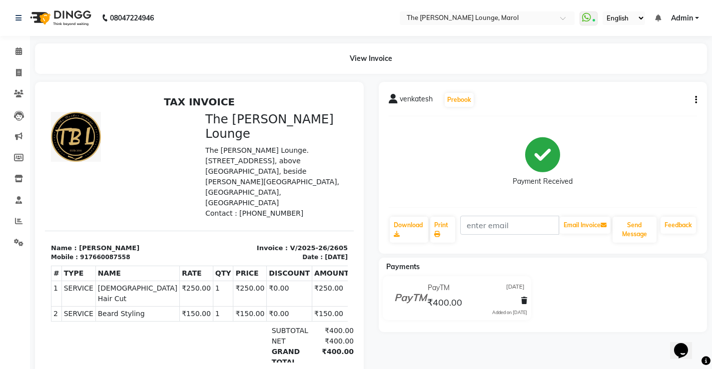
click at [694, 98] on button "button" at bounding box center [694, 100] width 6 height 10
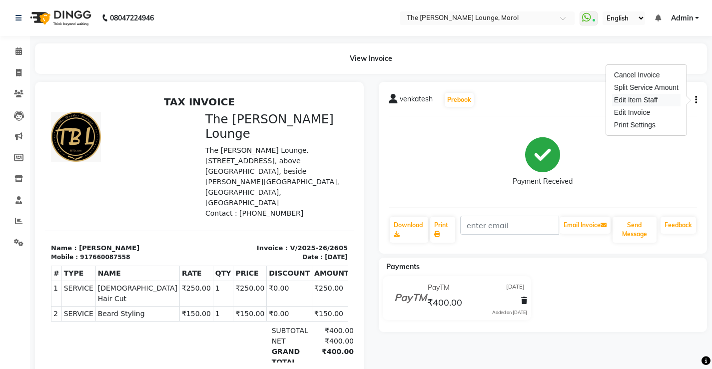
click at [637, 105] on div "Edit Item Staff" at bounding box center [646, 100] width 68 height 12
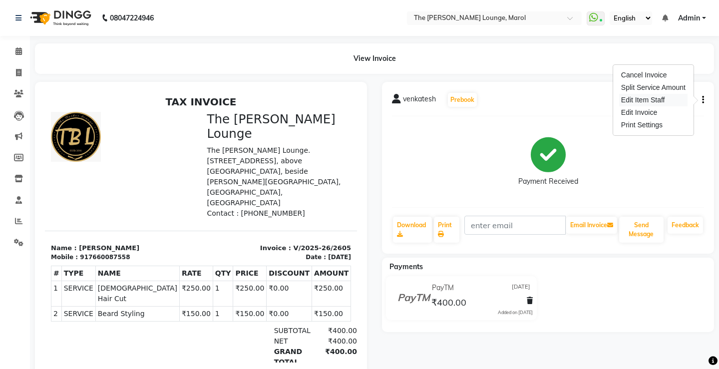
select select "60183"
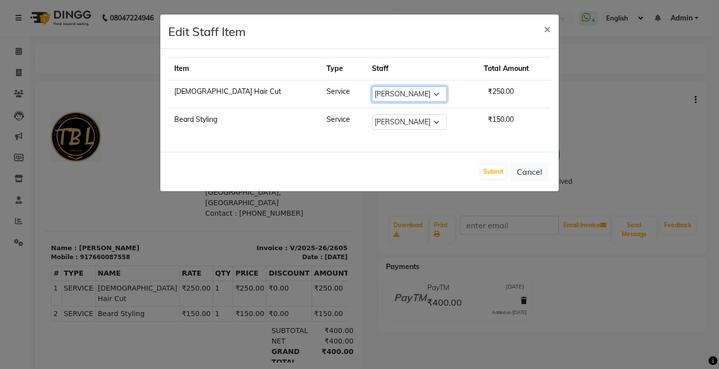
click at [372, 100] on select "Select [PERSON_NAME] Anjali [PERSON_NAME] [PERSON_NAME] [PERSON_NAME] [PERSON_N…" at bounding box center [409, 93] width 75 height 15
select select "60180"
click at [372, 86] on select "Select [PERSON_NAME] Anjali [PERSON_NAME] [PERSON_NAME] [PERSON_NAME] [PERSON_N…" at bounding box center [409, 93] width 75 height 15
drag, startPoint x: 355, startPoint y: 120, endPoint x: 353, endPoint y: 125, distance: 5.7
click at [372, 120] on select "Select [PERSON_NAME] Anjali [PERSON_NAME] [PERSON_NAME] [PERSON_NAME] [PERSON_N…" at bounding box center [409, 121] width 75 height 15
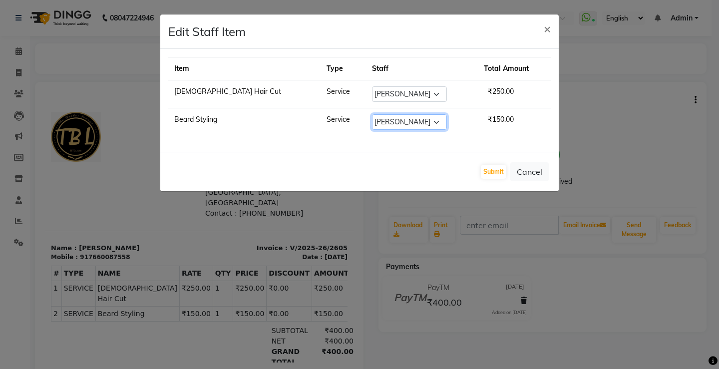
select select "60180"
click at [372, 114] on select "Select [PERSON_NAME] Anjali [PERSON_NAME] [PERSON_NAME] [PERSON_NAME] [PERSON_N…" at bounding box center [409, 121] width 75 height 15
click at [502, 167] on button "Submit" at bounding box center [493, 172] width 25 height 14
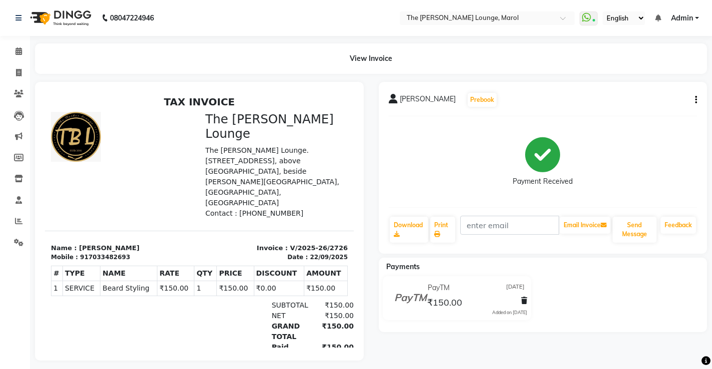
click at [694, 103] on button "button" at bounding box center [694, 100] width 6 height 10
click at [626, 102] on div "Edit Item Staff" at bounding box center [646, 100] width 68 height 12
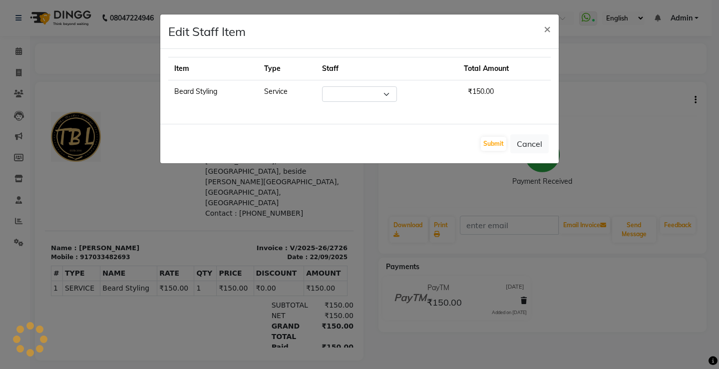
select select "64222"
click at [537, 145] on button "Cancel" at bounding box center [529, 143] width 38 height 19
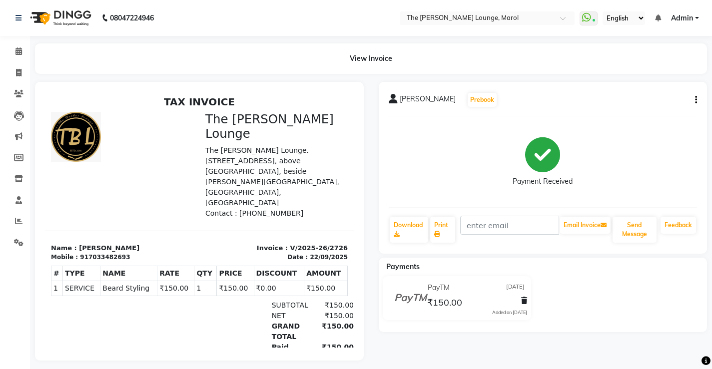
click at [695, 100] on icon "button" at bounding box center [696, 100] width 2 height 0
click at [644, 101] on div "Edit Item Staff" at bounding box center [646, 100] width 68 height 12
select select "64222"
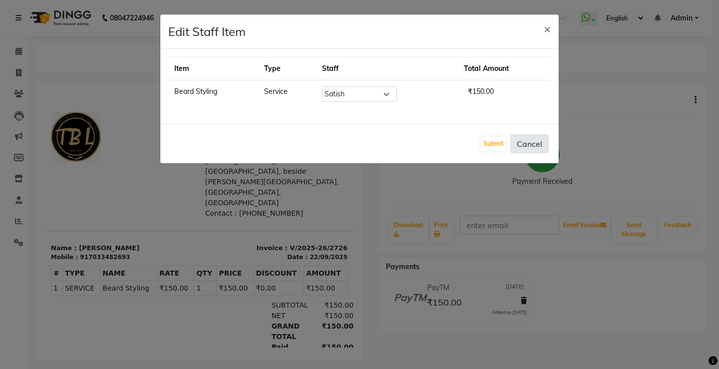
click at [545, 142] on button "Cancel" at bounding box center [529, 143] width 38 height 19
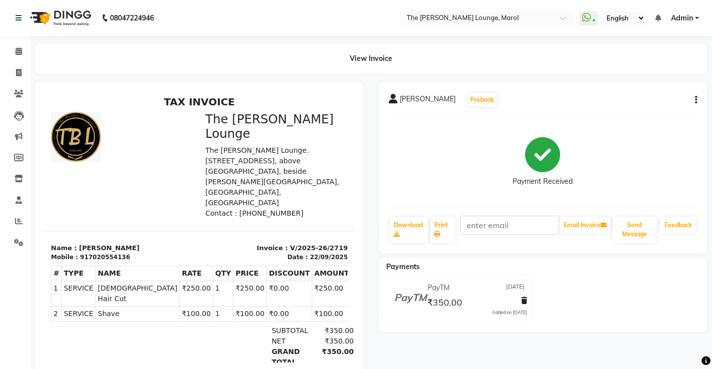
click at [694, 97] on button "button" at bounding box center [694, 100] width 6 height 10
click at [635, 99] on div "Edit Item Staff" at bounding box center [646, 100] width 68 height 12
select select
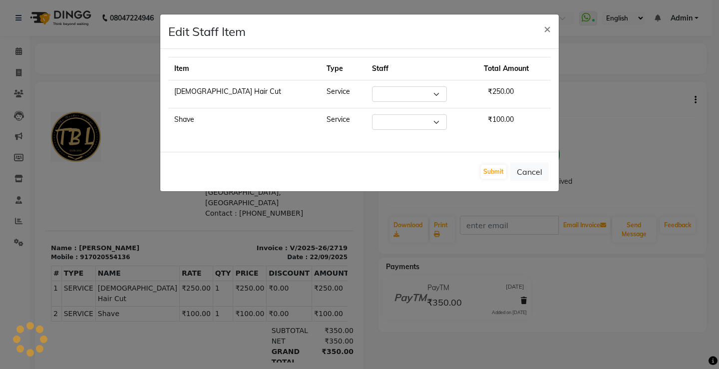
select select "60183"
click at [372, 100] on select "Select [PERSON_NAME] Anjali [PERSON_NAME] [PERSON_NAME] [PERSON_NAME] [PERSON_N…" at bounding box center [409, 93] width 75 height 15
select select "60180"
click at [372, 86] on select "Select [PERSON_NAME] Anjali [PERSON_NAME] [PERSON_NAME] [PERSON_NAME] [PERSON_N…" at bounding box center [409, 93] width 75 height 15
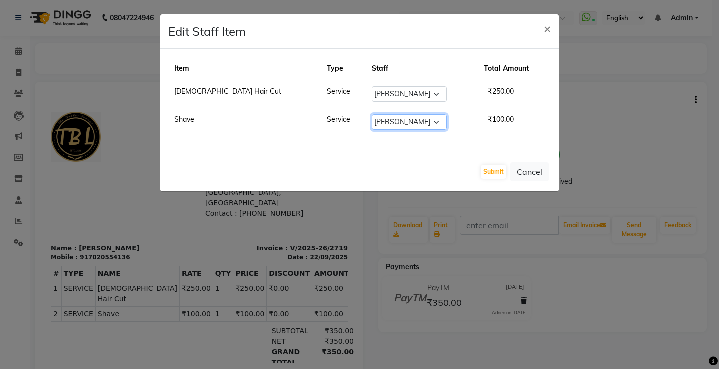
click at [372, 124] on select "Select [PERSON_NAME] Anjali [PERSON_NAME] [PERSON_NAME] [PERSON_NAME] [PERSON_N…" at bounding box center [409, 121] width 75 height 15
select select "60180"
click at [372, 114] on select "Select [PERSON_NAME] Anjali [PERSON_NAME] [PERSON_NAME] [PERSON_NAME] [PERSON_N…" at bounding box center [409, 121] width 75 height 15
click at [492, 169] on button "Submit" at bounding box center [493, 172] width 25 height 14
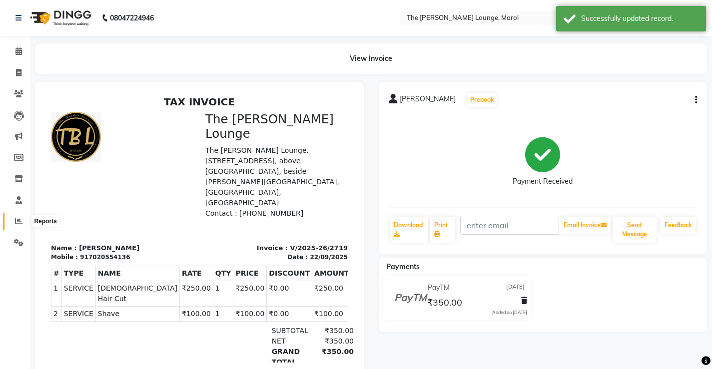
click at [25, 220] on span at bounding box center [18, 221] width 17 height 11
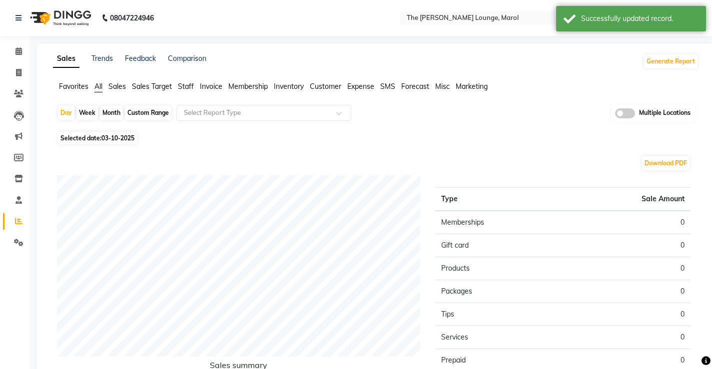
click at [190, 89] on span "Staff" at bounding box center [186, 86] width 16 height 9
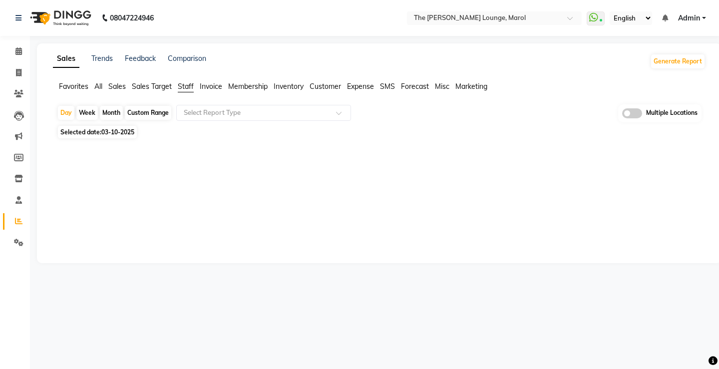
click at [124, 132] on span "03-10-2025" at bounding box center [117, 131] width 33 height 7
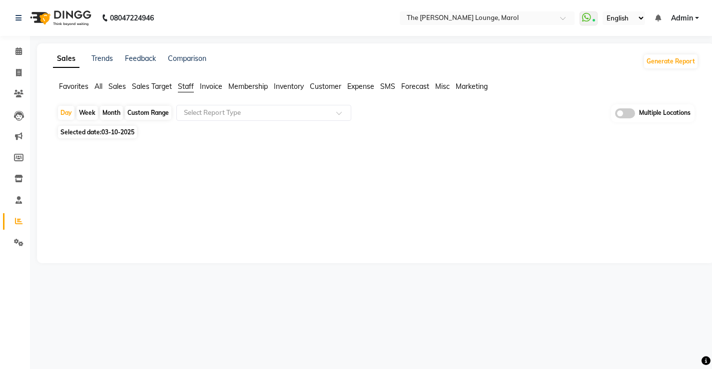
select select "10"
select select "2025"
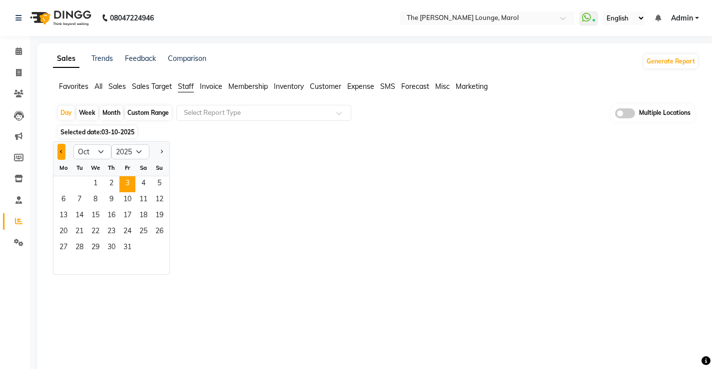
click at [62, 156] on button "Previous month" at bounding box center [61, 152] width 8 height 16
select select "9"
click at [57, 229] on span "22" at bounding box center [63, 232] width 16 height 16
